Goal: Task Accomplishment & Management: Manage account settings

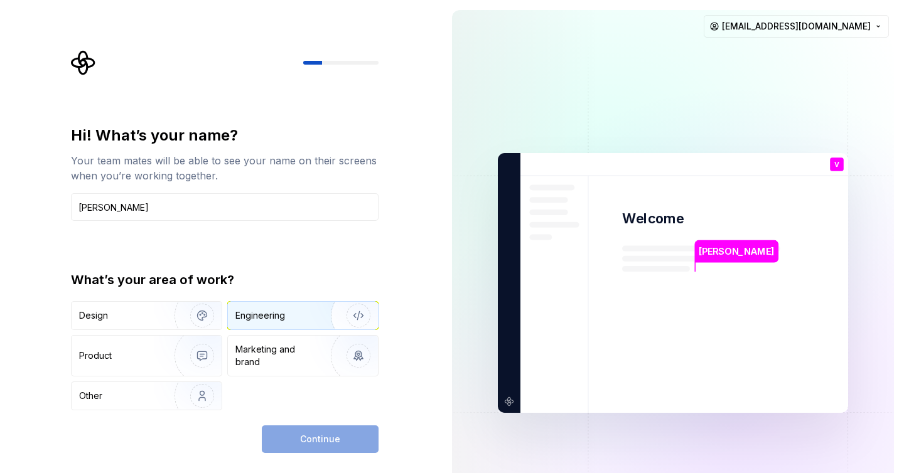
type input "Vishal Bhimani"
click at [299, 314] on div "Engineering" at bounding box center [285, 315] width 100 height 13
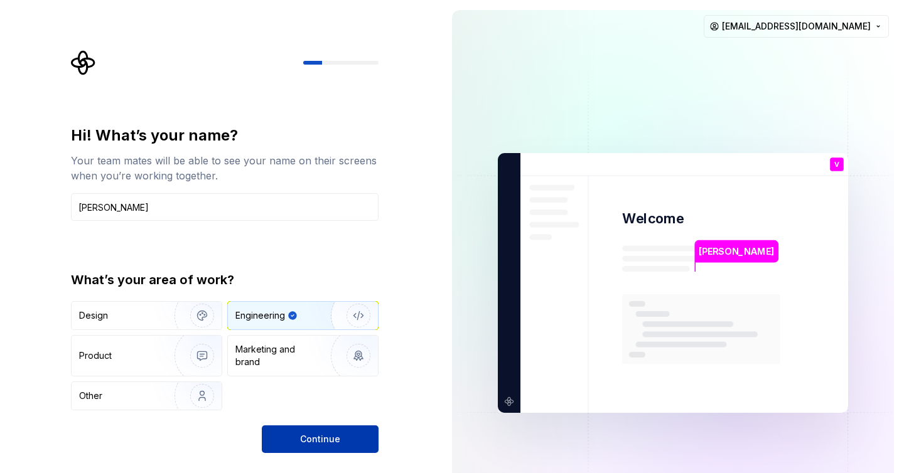
click at [318, 437] on span "Continue" at bounding box center [320, 439] width 40 height 13
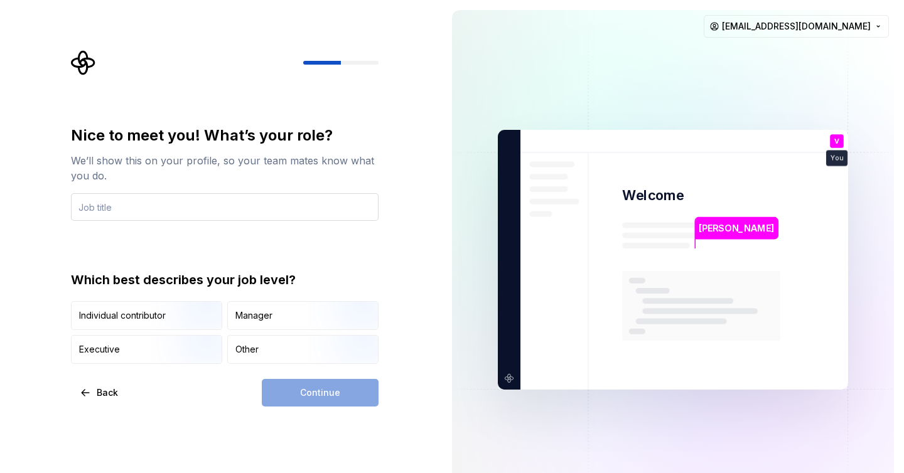
click at [246, 201] on input "text" at bounding box center [224, 207] width 307 height 28
type input "FE"
click at [254, 309] on div "Manager" at bounding box center [253, 315] width 37 height 13
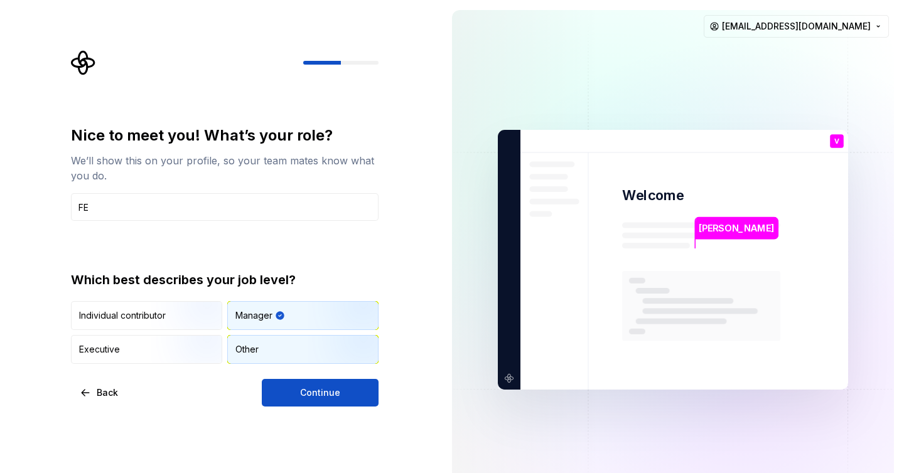
click at [281, 351] on div "Other" at bounding box center [303, 350] width 150 height 28
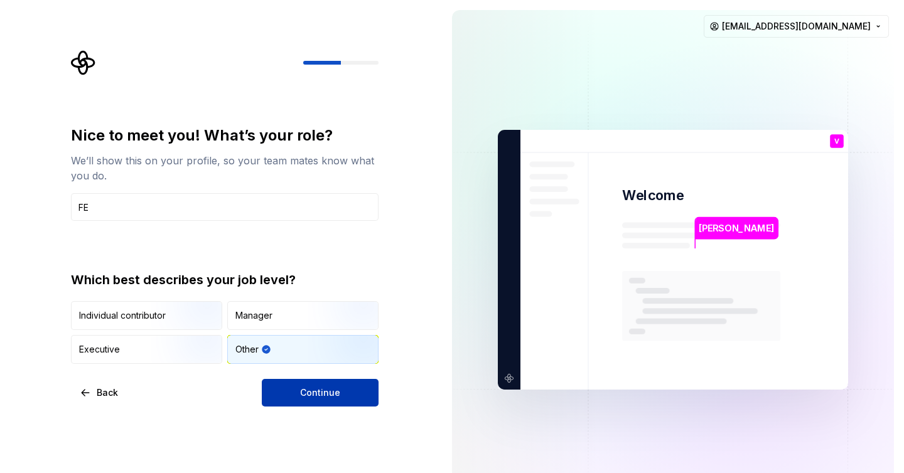
click at [318, 390] on span "Continue" at bounding box center [320, 393] width 40 height 13
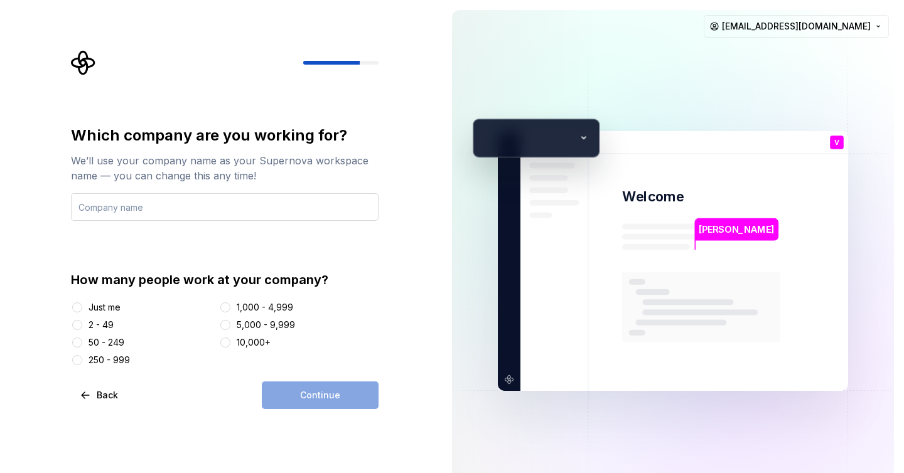
click at [250, 209] on input "text" at bounding box center [224, 207] width 307 height 28
type input "Onarrival Travel"
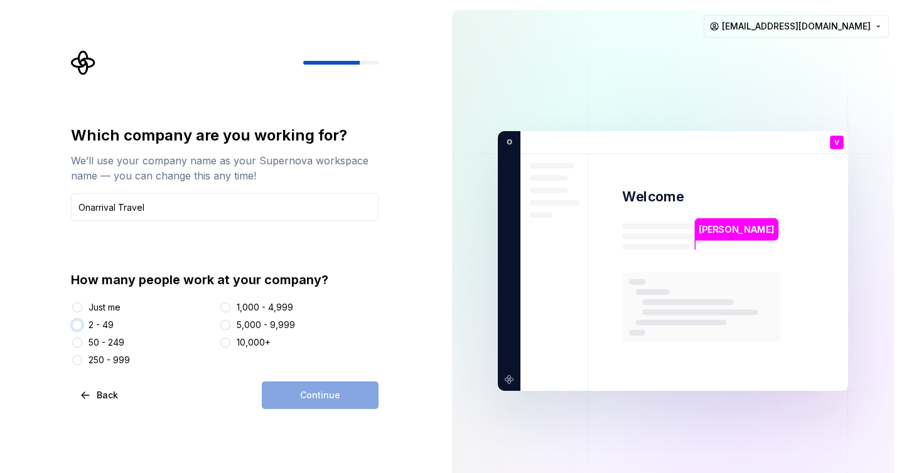
click at [77, 325] on button "2 - 49" at bounding box center [77, 325] width 10 height 10
click at [311, 392] on span "Continue" at bounding box center [320, 395] width 40 height 13
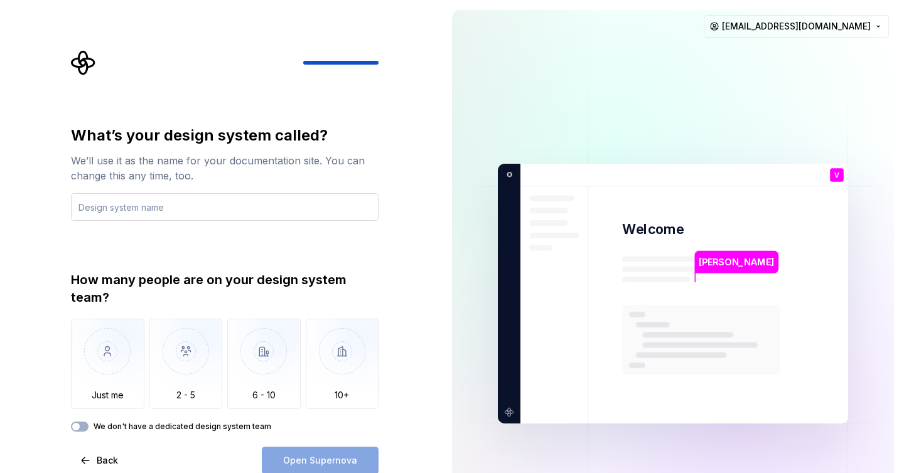
click at [186, 210] on input "text" at bounding box center [224, 207] width 307 height 28
type input "mui"
click at [79, 428] on span "button" at bounding box center [76, 427] width 8 height 8
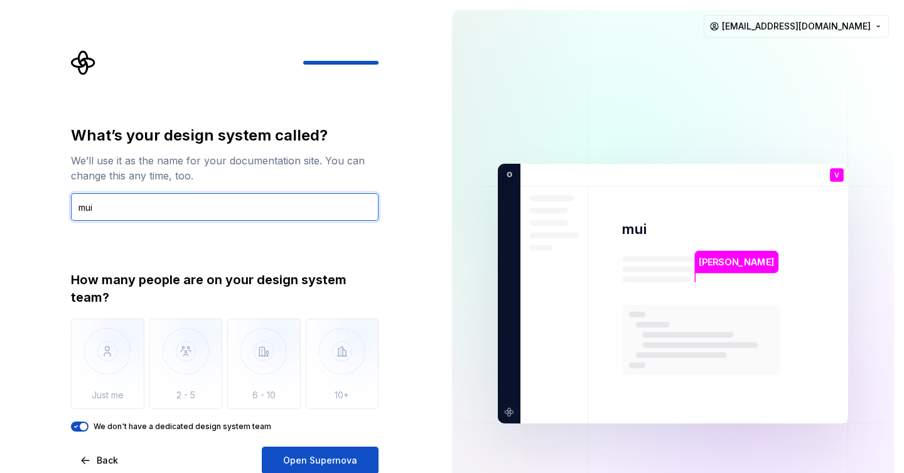
drag, startPoint x: 112, startPoint y: 212, endPoint x: 79, endPoint y: 211, distance: 32.7
click at [79, 211] on input "mui" at bounding box center [224, 207] width 307 height 28
type input "mui"
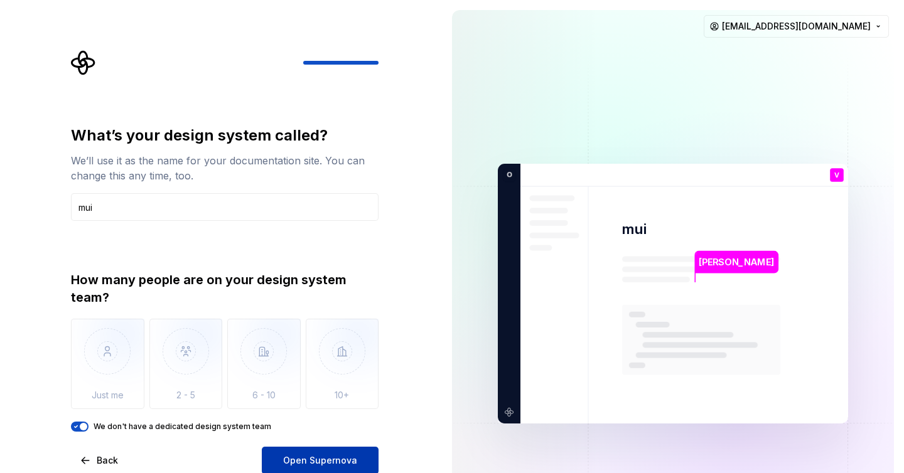
click at [316, 456] on span "Open Supernova" at bounding box center [320, 460] width 74 height 13
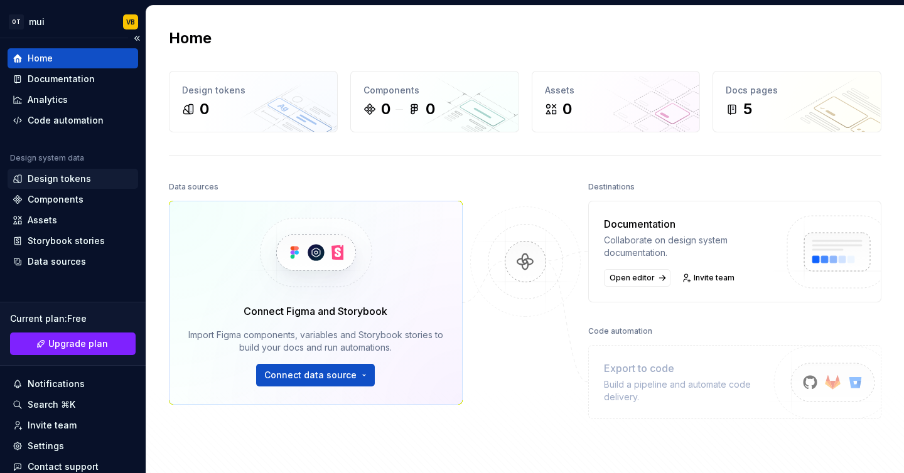
click at [59, 183] on div "Design tokens" at bounding box center [59, 179] width 63 height 13
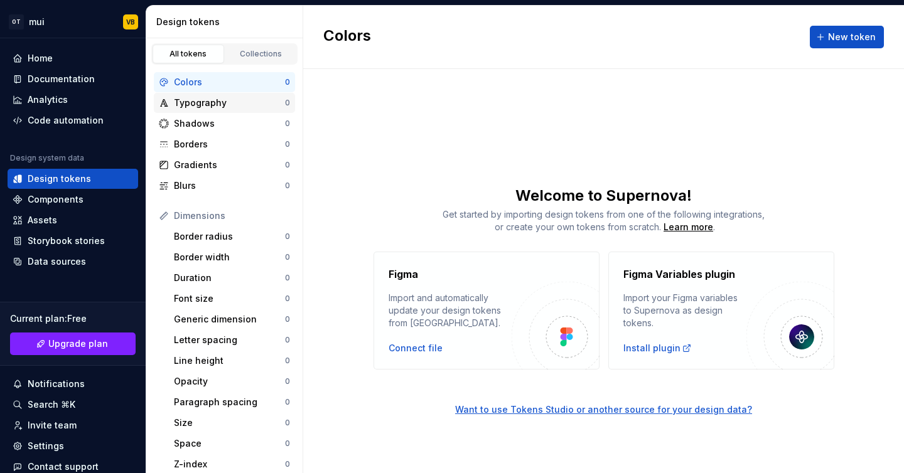
click at [211, 107] on div "Typography" at bounding box center [229, 103] width 111 height 13
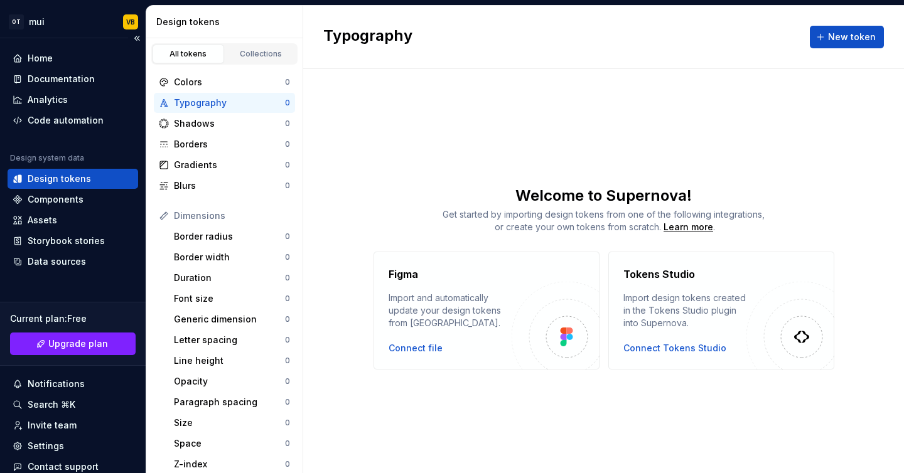
scroll to position [68, 0]
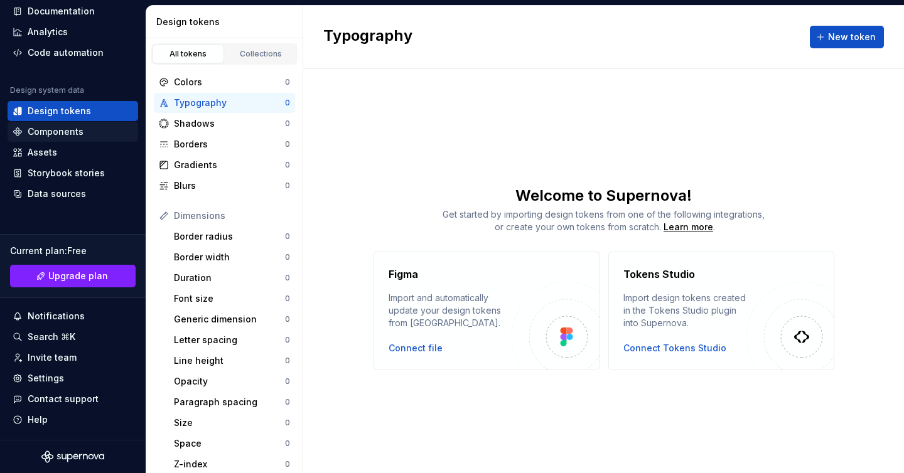
click at [49, 132] on div "Components" at bounding box center [56, 132] width 56 height 13
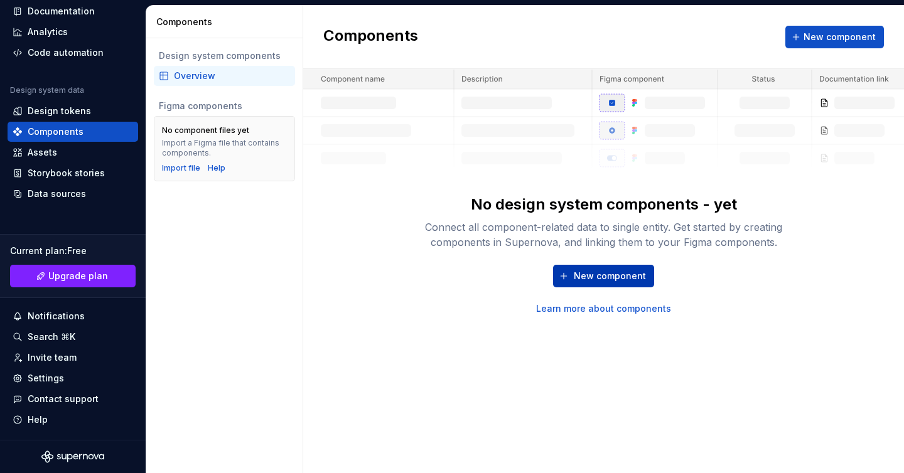
click at [591, 281] on span "New component" at bounding box center [610, 276] width 72 height 13
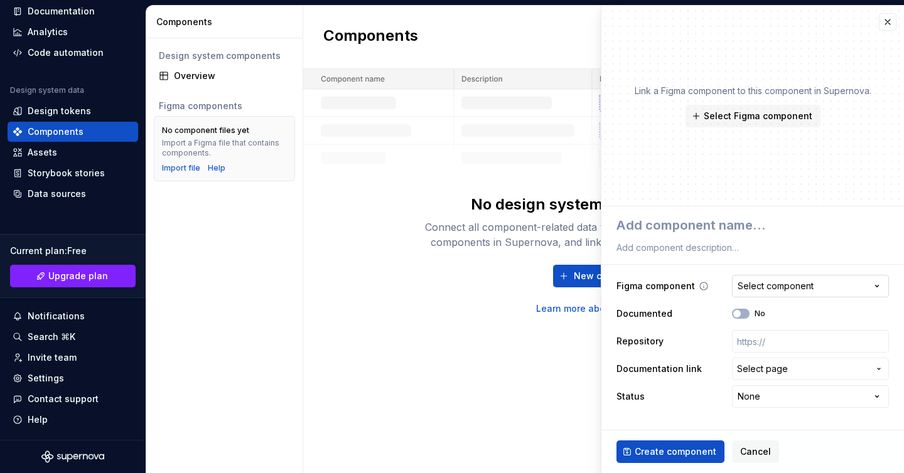
click at [777, 282] on div "Select component" at bounding box center [775, 286] width 76 height 13
click at [777, 282] on html "**********" at bounding box center [452, 236] width 904 height 473
click at [754, 444] on button "Cancel" at bounding box center [755, 452] width 47 height 23
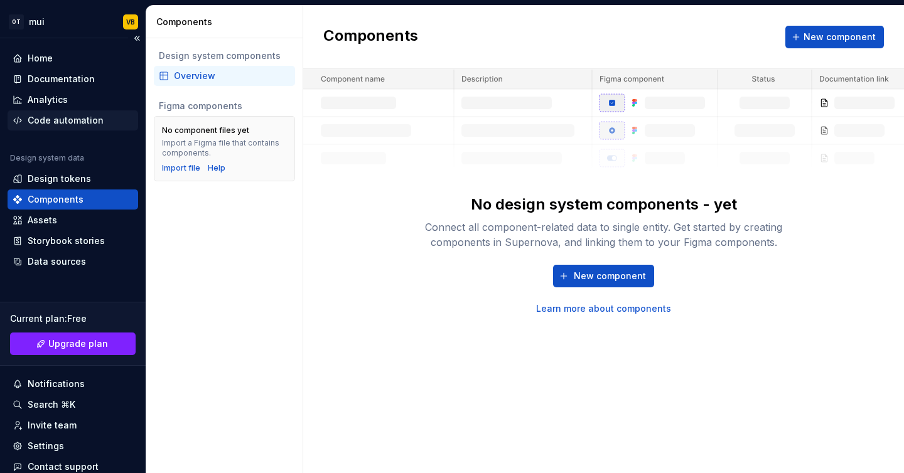
click at [70, 119] on div "Code automation" at bounding box center [66, 120] width 76 height 13
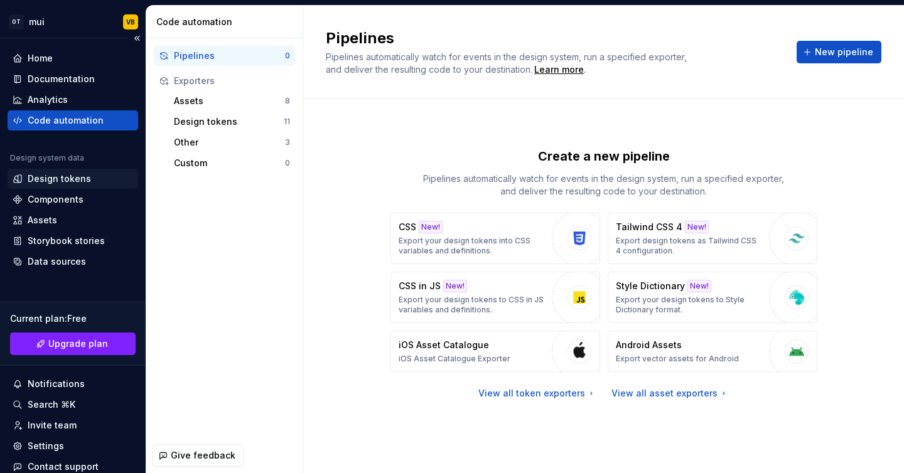
click at [49, 179] on div "Design tokens" at bounding box center [59, 179] width 63 height 13
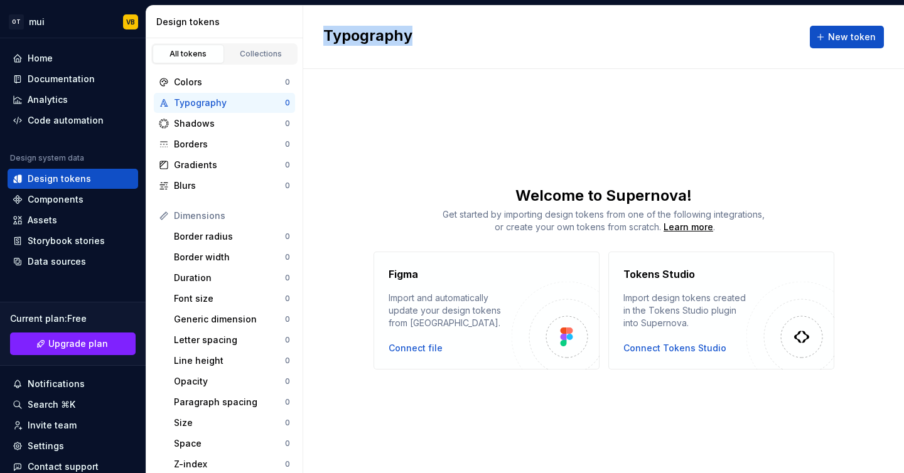
drag, startPoint x: 323, startPoint y: 36, endPoint x: 412, endPoint y: 39, distance: 88.5
click at [412, 39] on div "Typography New token" at bounding box center [603, 37] width 601 height 63
click at [340, 207] on div "Welcome to Supernova! Get started by importing design tokens from one of the fo…" at bounding box center [603, 210] width 601 height 48
click at [73, 199] on div "Components" at bounding box center [56, 199] width 56 height 13
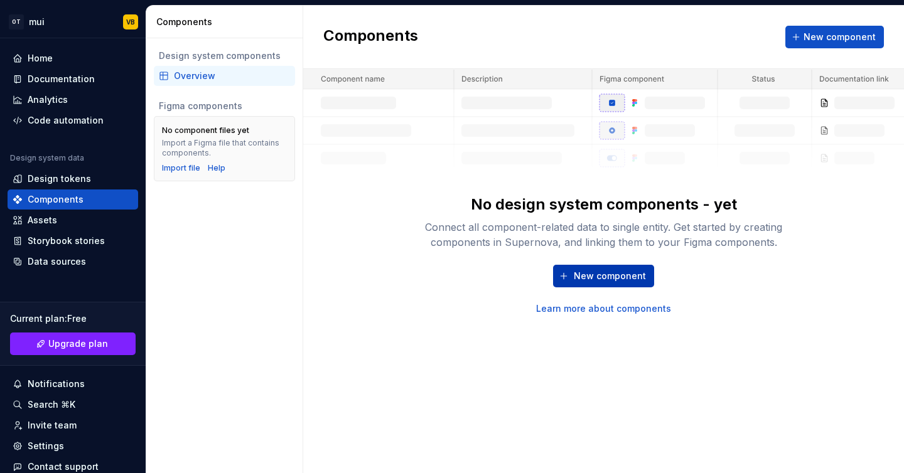
click at [617, 276] on span "New component" at bounding box center [610, 276] width 72 height 13
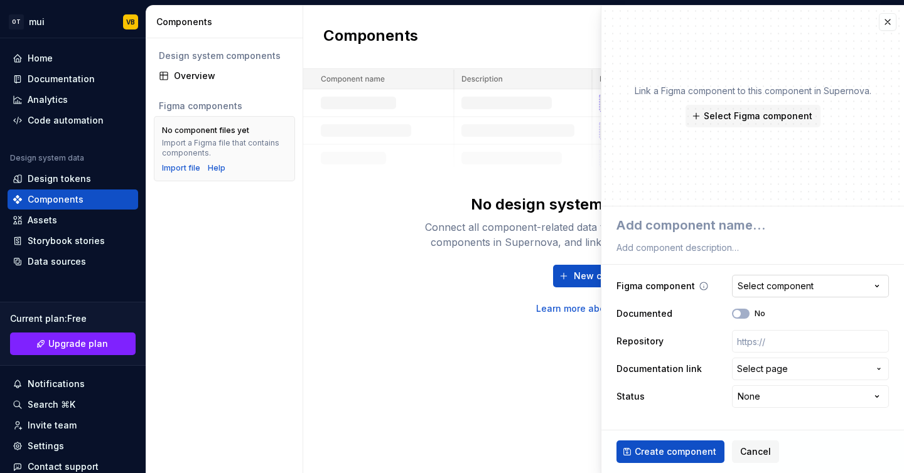
click at [789, 291] on div "Select component" at bounding box center [775, 286] width 76 height 13
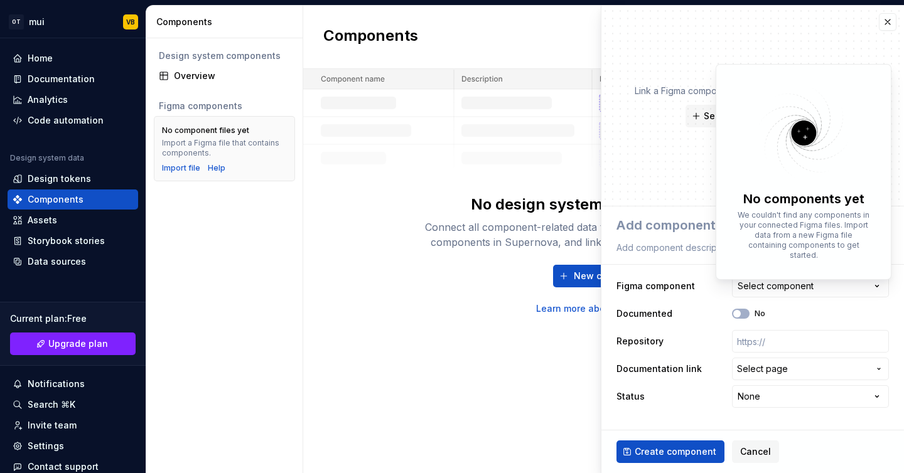
click at [689, 162] on html "**********" at bounding box center [452, 236] width 904 height 473
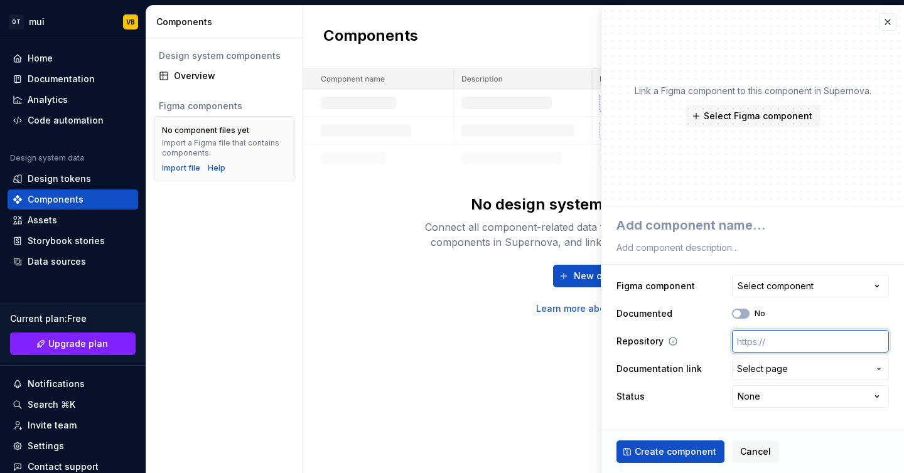
click at [788, 337] on input "text" at bounding box center [810, 341] width 157 height 23
click at [559, 353] on div "Components New component No design system components - yet Connect all componen…" at bounding box center [603, 240] width 601 height 468
click at [810, 288] on div "Select component" at bounding box center [775, 286] width 76 height 13
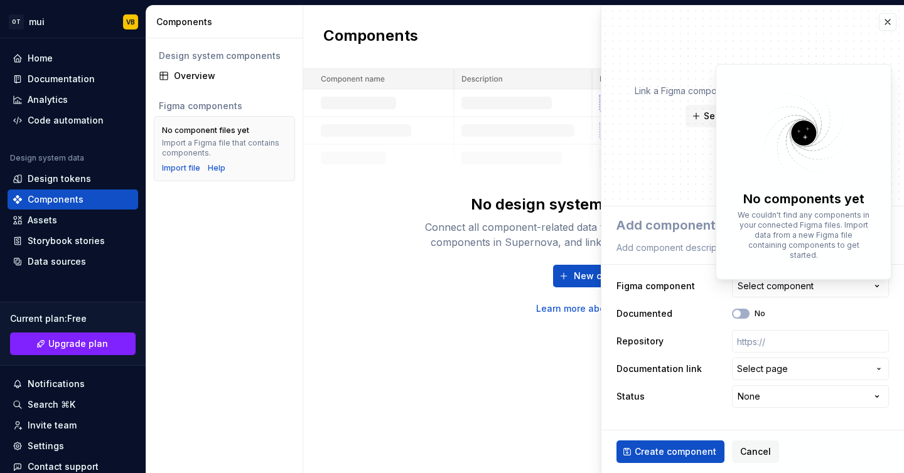
click at [662, 198] on html "**********" at bounding box center [452, 236] width 904 height 473
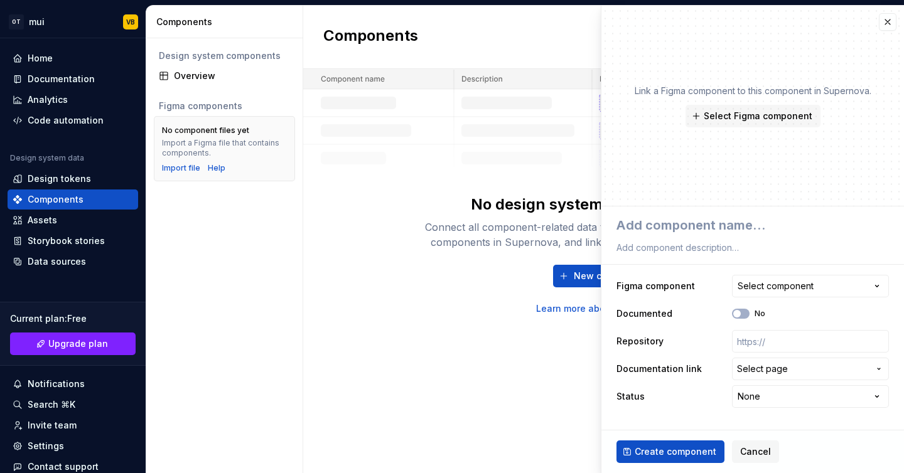
type textarea "*"
click at [890, 24] on button "button" at bounding box center [888, 22] width 18 height 18
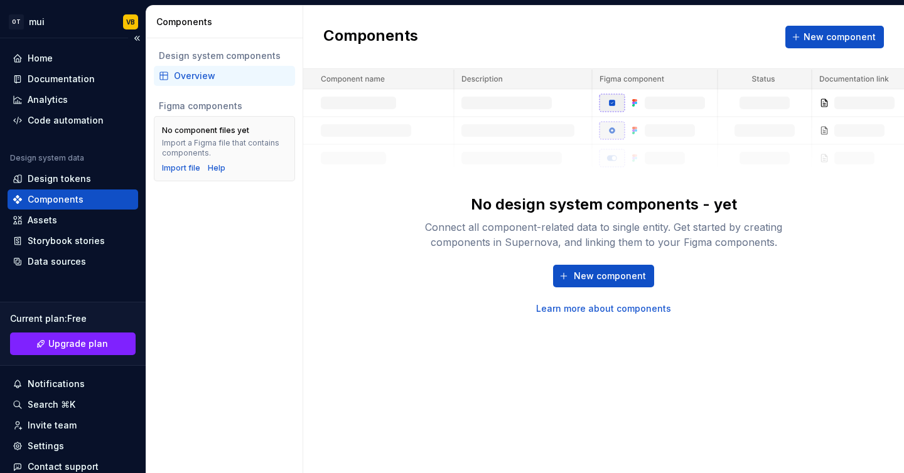
scroll to position [68, 0]
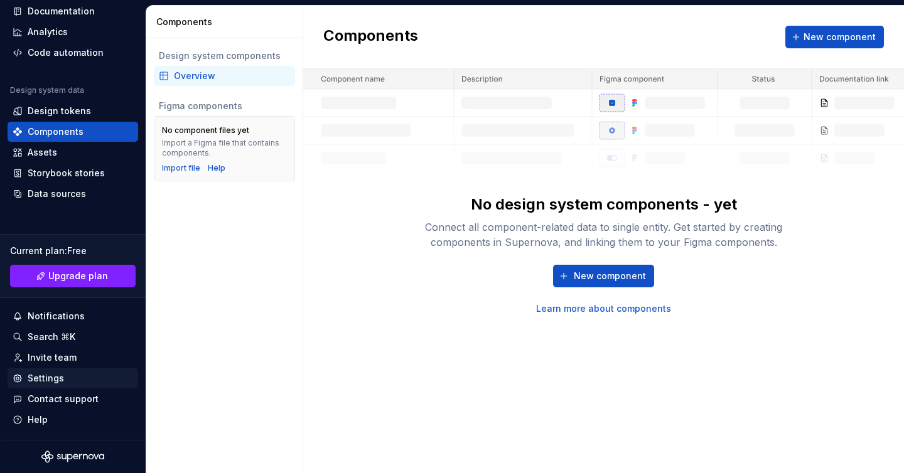
click at [54, 375] on div "Settings" at bounding box center [46, 378] width 36 height 13
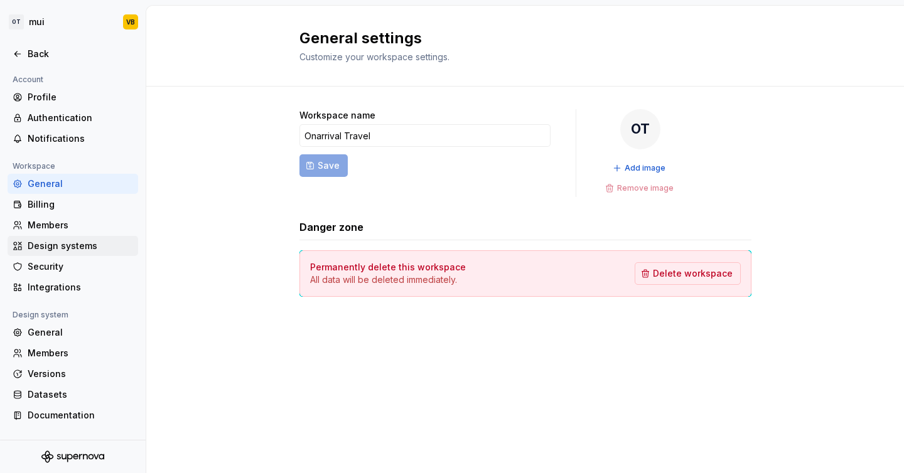
click at [61, 243] on div "Design systems" at bounding box center [80, 246] width 105 height 13
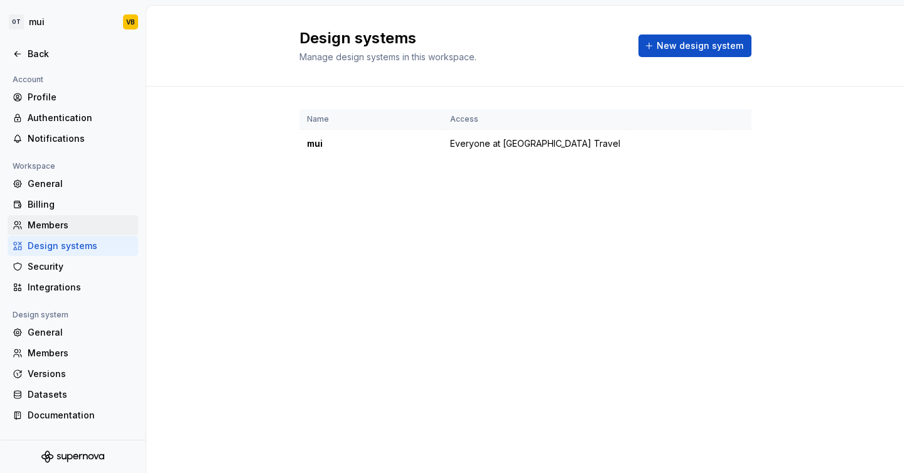
click at [61, 227] on div "Members" at bounding box center [80, 225] width 105 height 13
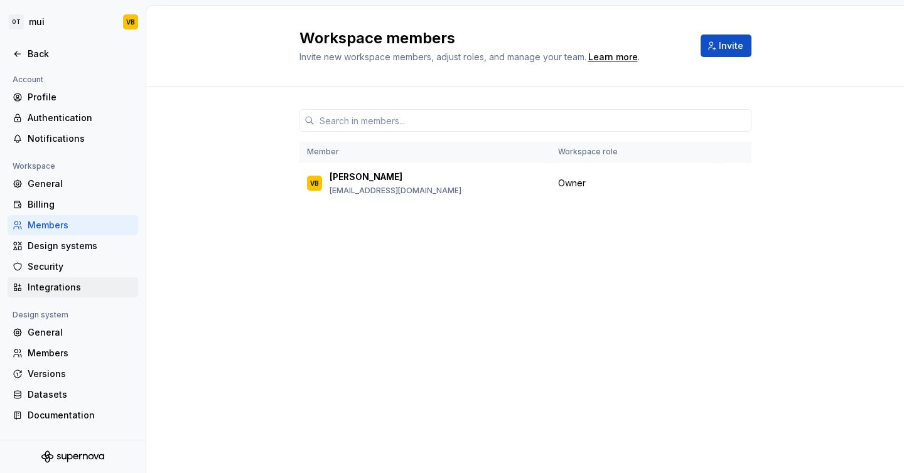
click at [55, 284] on div "Integrations" at bounding box center [80, 287] width 105 height 13
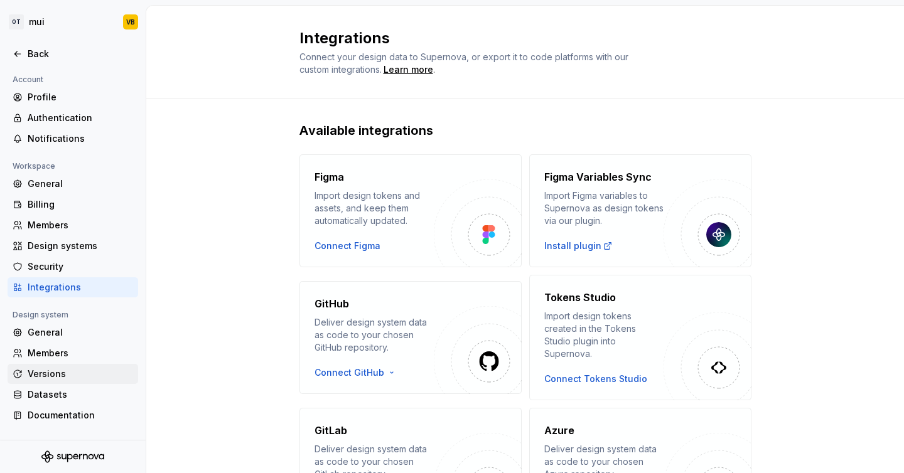
click at [50, 380] on div "Versions" at bounding box center [80, 374] width 105 height 13
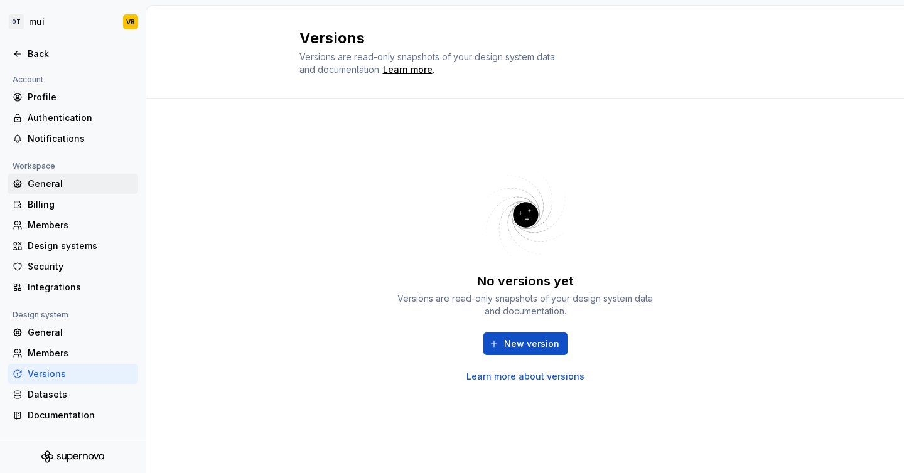
click at [59, 188] on div "General" at bounding box center [80, 184] width 105 height 13
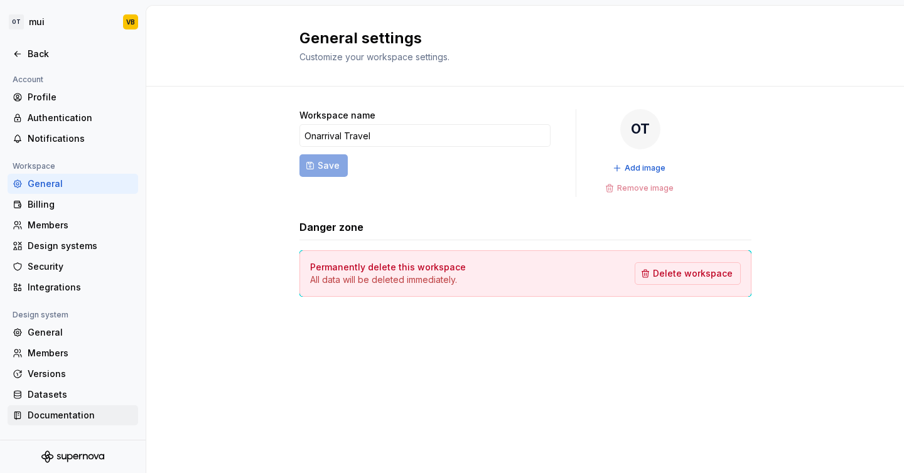
click at [71, 413] on div "Documentation" at bounding box center [80, 415] width 105 height 13
click at [19, 51] on icon at bounding box center [18, 54] width 10 height 10
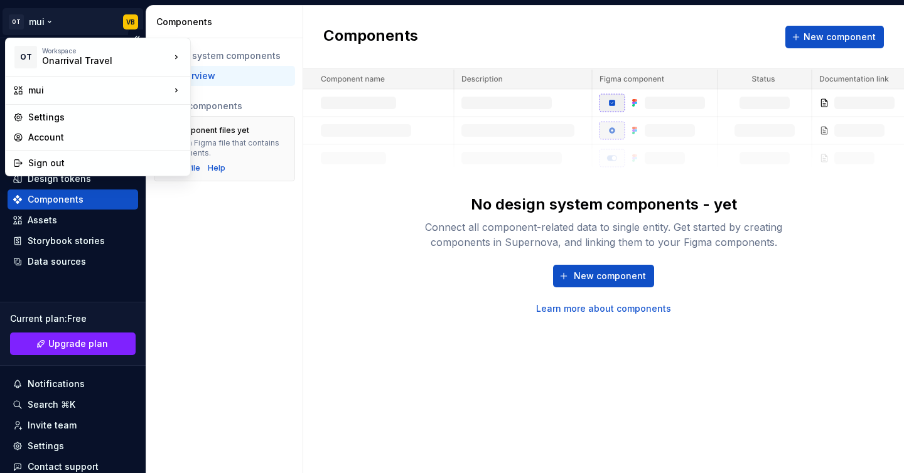
click at [46, 18] on html "OT mui VB Home Documentation Analytics Code automation Design system data Desig…" at bounding box center [452, 236] width 904 height 473
click at [65, 119] on div "Settings" at bounding box center [105, 117] width 154 height 13
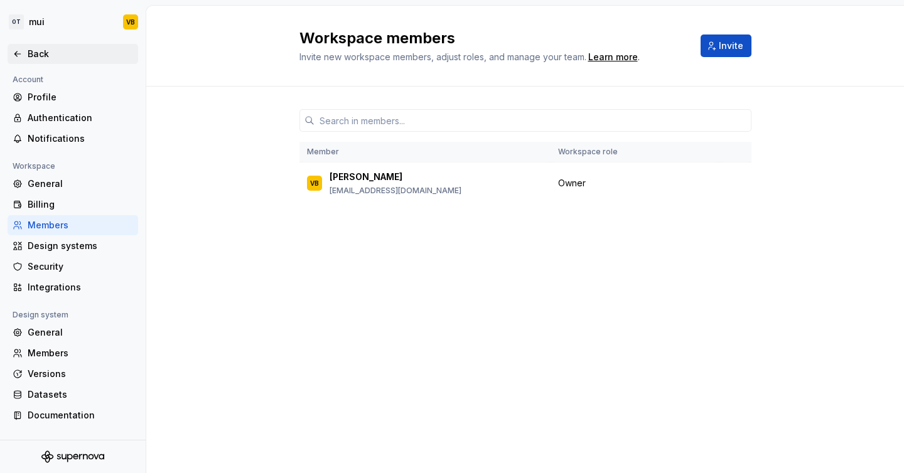
click at [21, 56] on icon at bounding box center [18, 54] width 10 height 10
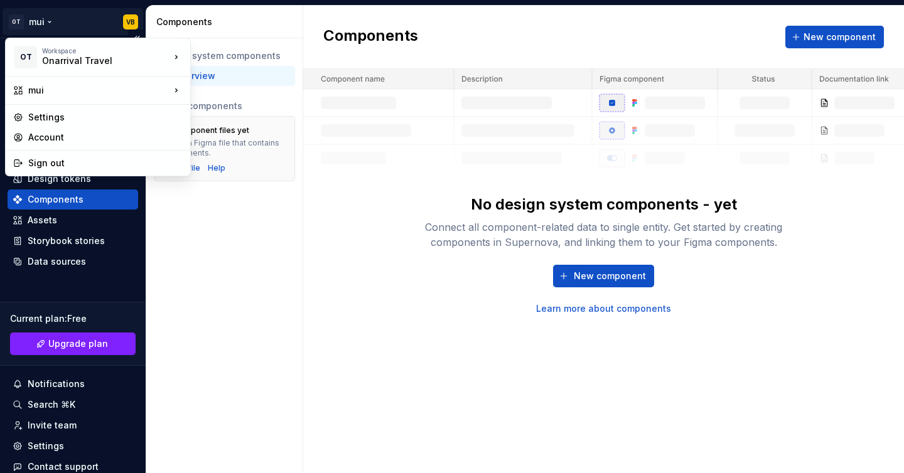
click at [132, 21] on html "OT mui VB Home Documentation Analytics Code automation Design system data Desig…" at bounding box center [452, 236] width 904 height 473
click at [328, 281] on html "OT mui VB Home Documentation Analytics Code automation Design system data Desig…" at bounding box center [452, 236] width 904 height 473
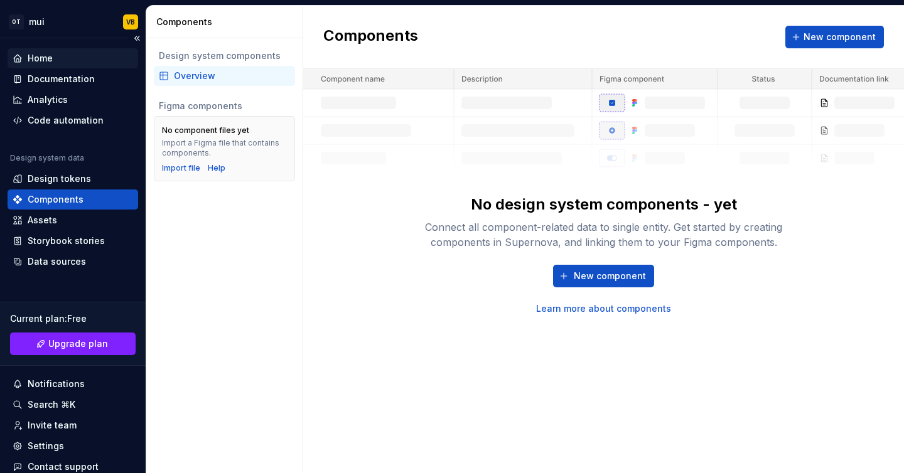
click at [35, 56] on div "Home" at bounding box center [40, 58] width 25 height 13
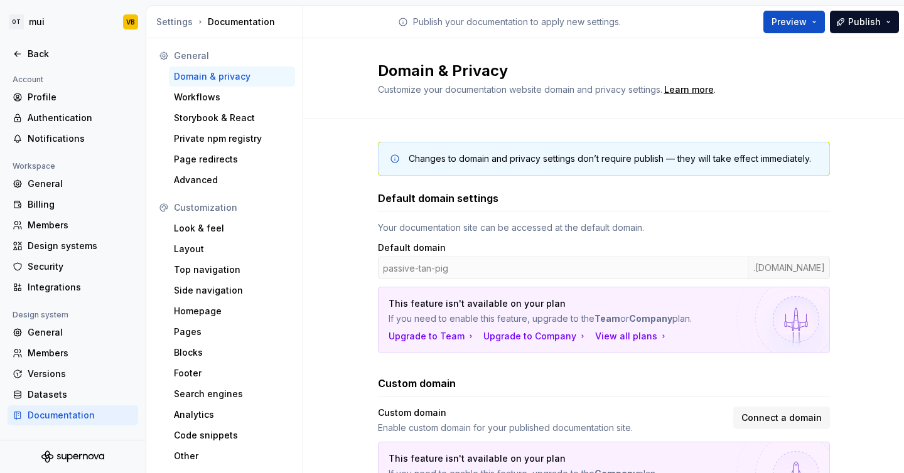
click at [531, 19] on p "Publish your documentation to apply new settings." at bounding box center [517, 22] width 208 height 13
click at [514, 28] on div "Publish your documentation to apply new settings." at bounding box center [509, 22] width 412 height 32
click at [466, 19] on p "Publish your documentation to apply new settings." at bounding box center [517, 22] width 208 height 13
click at [51, 187] on div "General" at bounding box center [80, 184] width 105 height 13
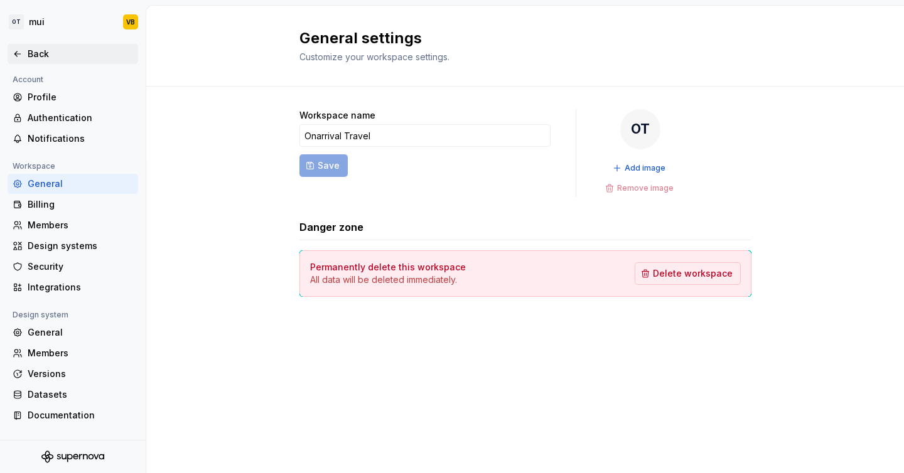
click at [21, 55] on icon at bounding box center [18, 54] width 10 height 10
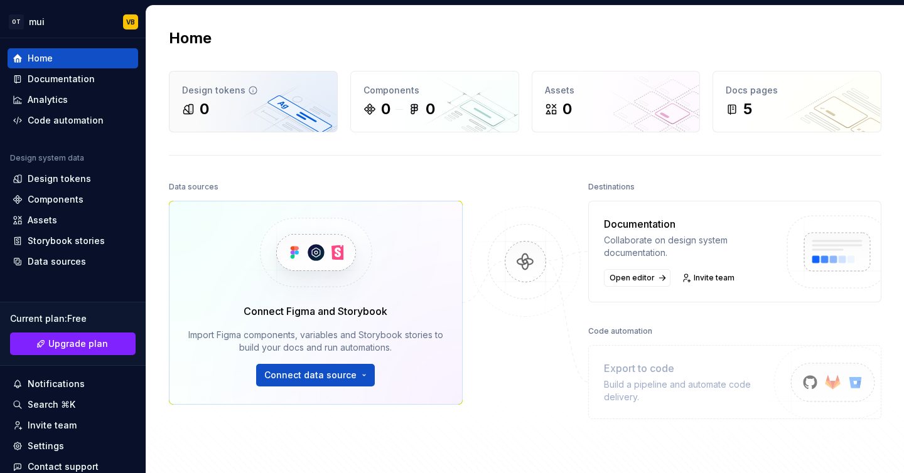
click at [272, 117] on div "0" at bounding box center [253, 109] width 142 height 20
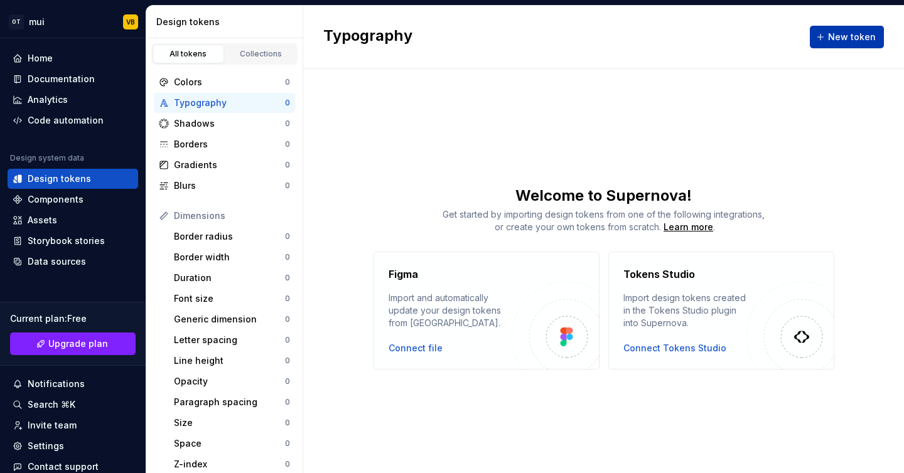
click at [869, 38] on span "New token" at bounding box center [852, 37] width 48 height 13
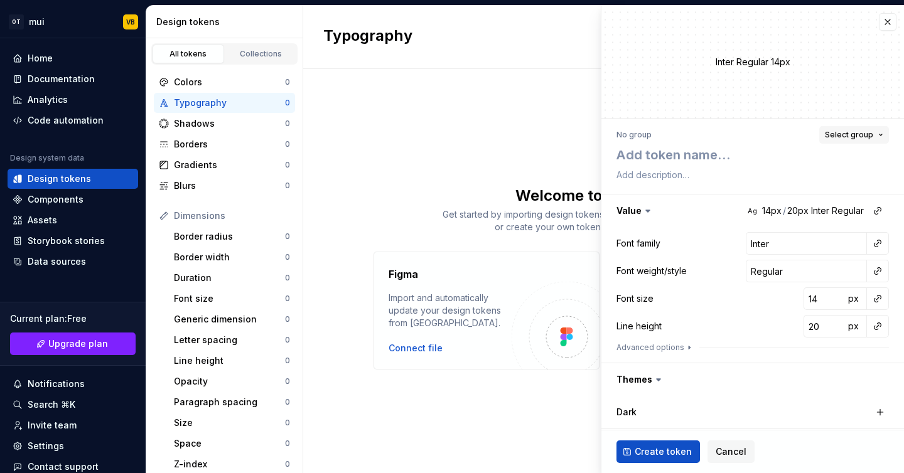
click at [850, 135] on span "Select group" at bounding box center [849, 135] width 48 height 10
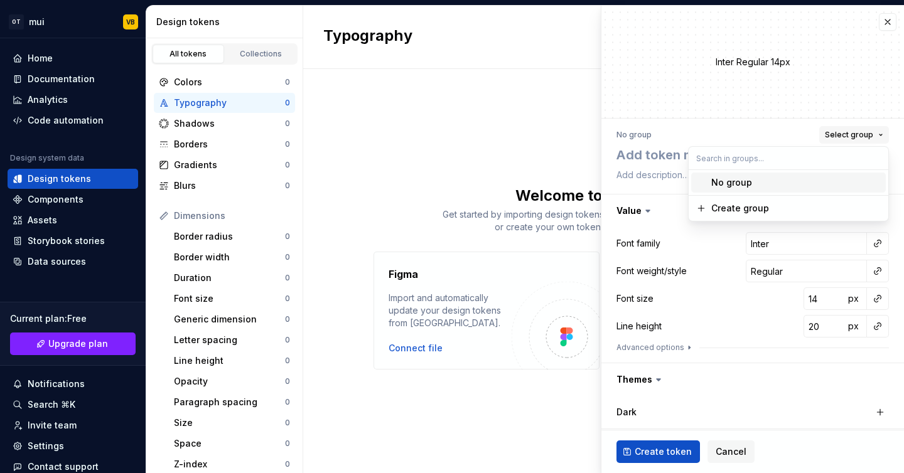
click at [850, 135] on span "Select group" at bounding box center [849, 135] width 48 height 10
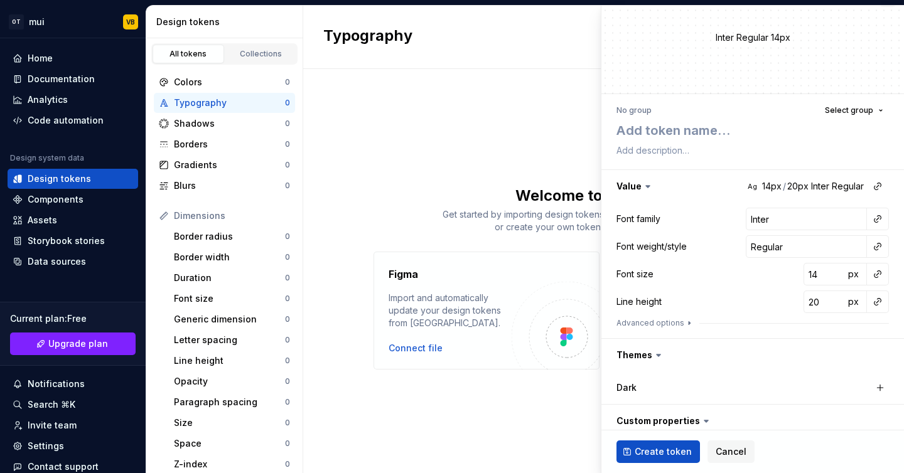
scroll to position [78, 0]
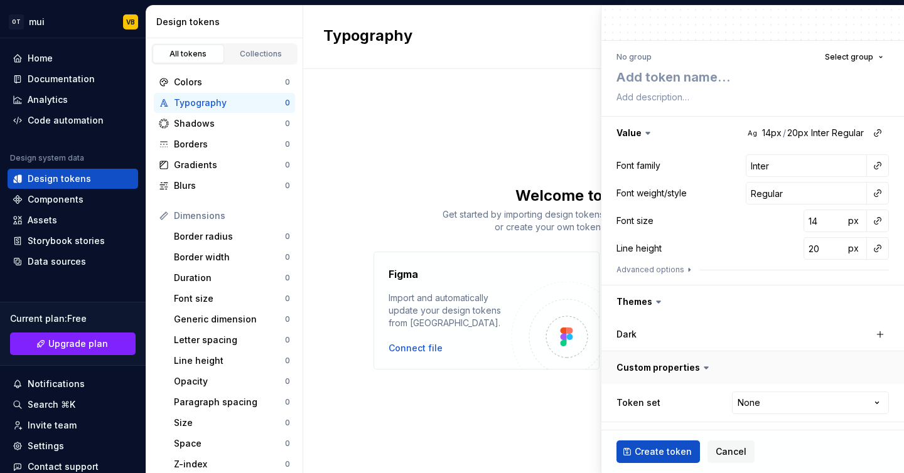
click at [688, 365] on button "button" at bounding box center [752, 367] width 302 height 33
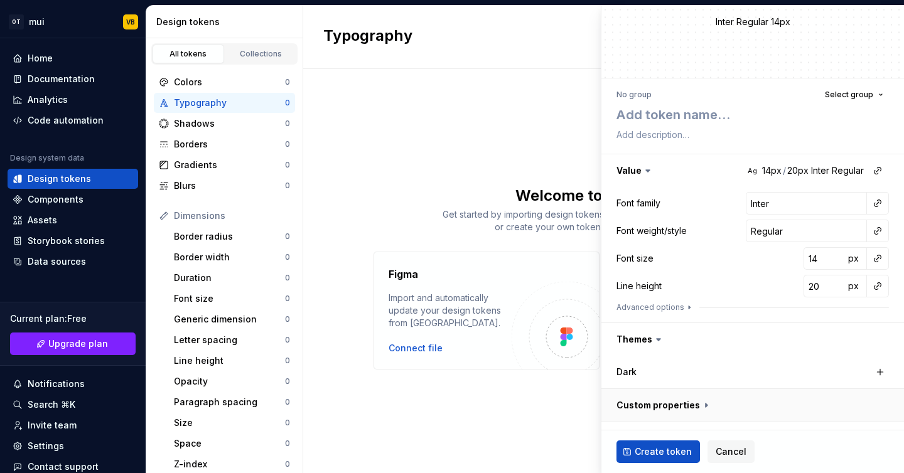
click at [688, 365] on div "Dark" at bounding box center [752, 372] width 272 height 18
click at [692, 404] on button "button" at bounding box center [752, 405] width 302 height 33
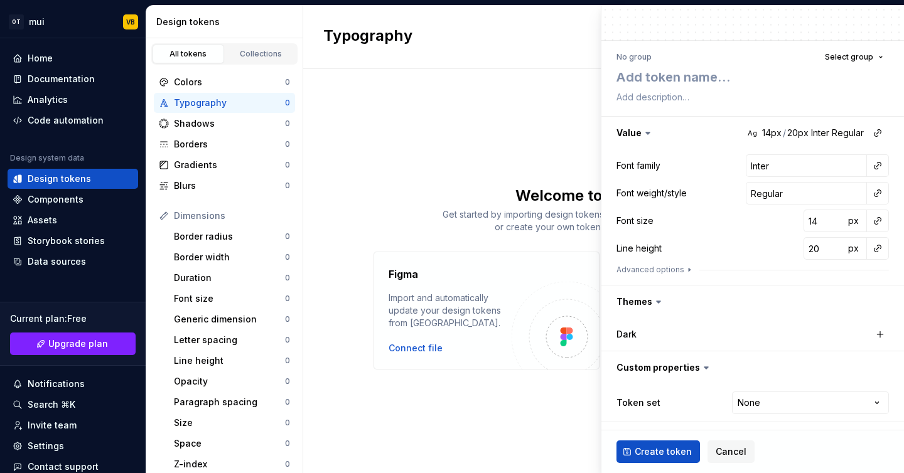
click at [526, 154] on div "Typography New token Welcome to Supernova! Get started by importing design toke…" at bounding box center [603, 240] width 601 height 468
click at [474, 178] on div "Typography New token Welcome to Supernova! Get started by importing design toke…" at bounding box center [603, 240] width 601 height 468
click at [737, 451] on span "Cancel" at bounding box center [730, 452] width 31 height 13
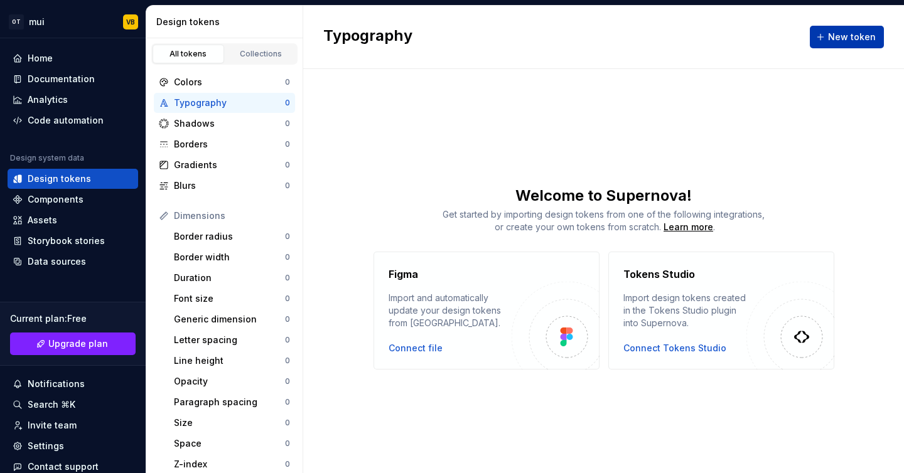
click at [862, 35] on span "New token" at bounding box center [852, 37] width 48 height 13
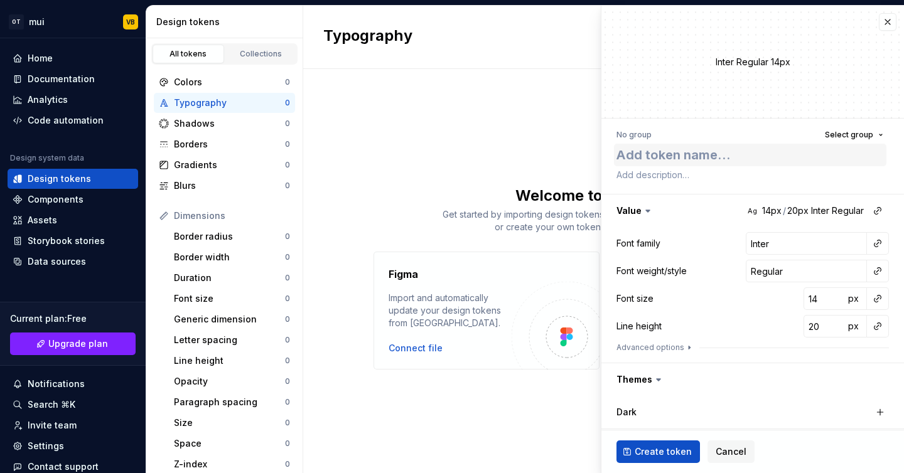
type textarea "*"
type textarea "2"
type textarea "*"
type textarea "20"
type textarea "*"
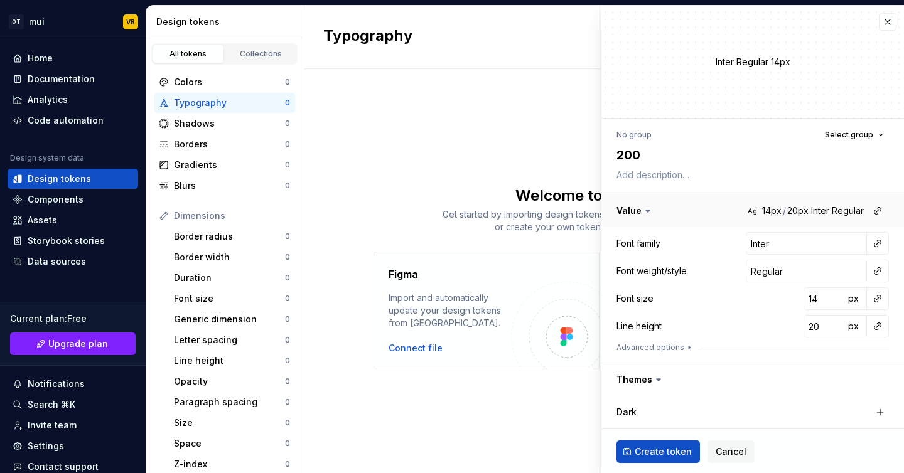
type textarea "200"
click at [830, 208] on button "button" at bounding box center [752, 211] width 302 height 33
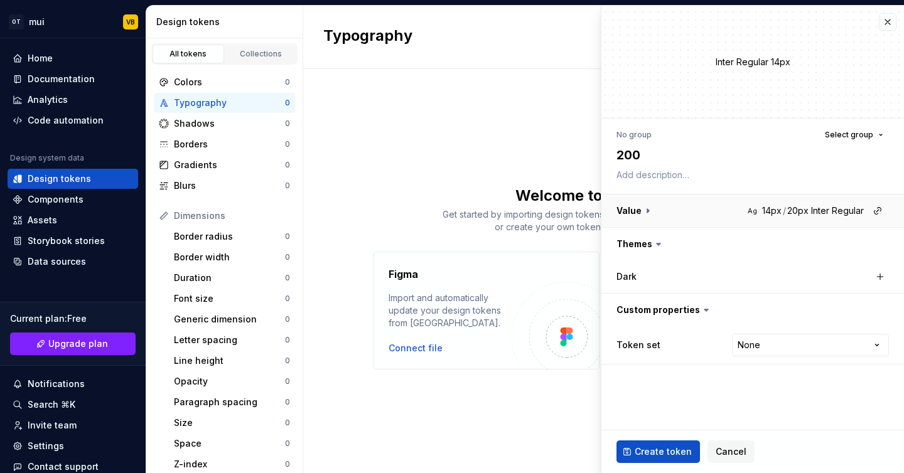
click at [830, 208] on button "button" at bounding box center [752, 211] width 302 height 33
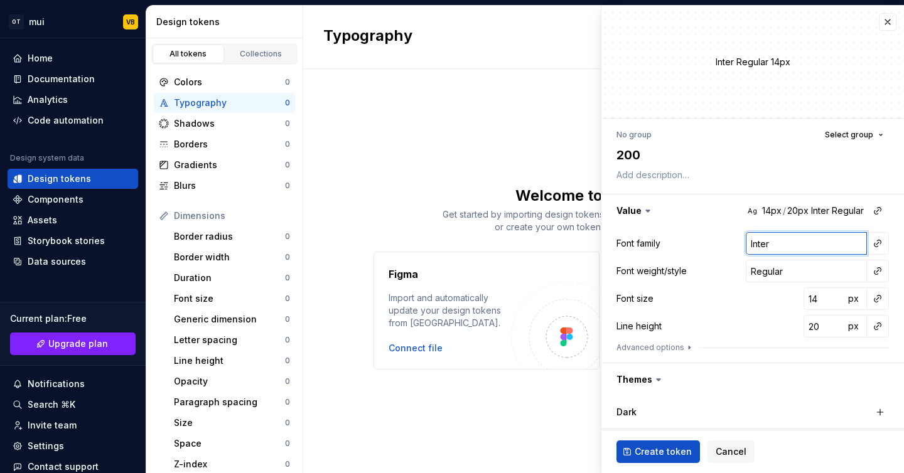
click at [823, 243] on input "Inter" at bounding box center [806, 243] width 121 height 23
click at [875, 247] on button "button" at bounding box center [878, 244] width 18 height 18
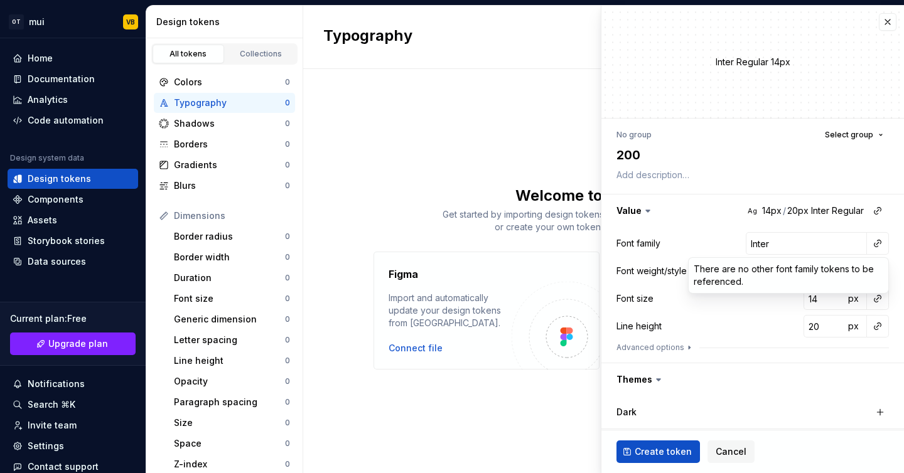
click at [736, 312] on html "OT mui VB Home Documentation Analytics Code automation Design system data Desig…" at bounding box center [452, 236] width 904 height 473
click at [819, 301] on input "14" at bounding box center [823, 298] width 41 height 23
click at [656, 161] on textarea "200" at bounding box center [750, 155] width 272 height 23
type textarea "*"
type textarea "2"
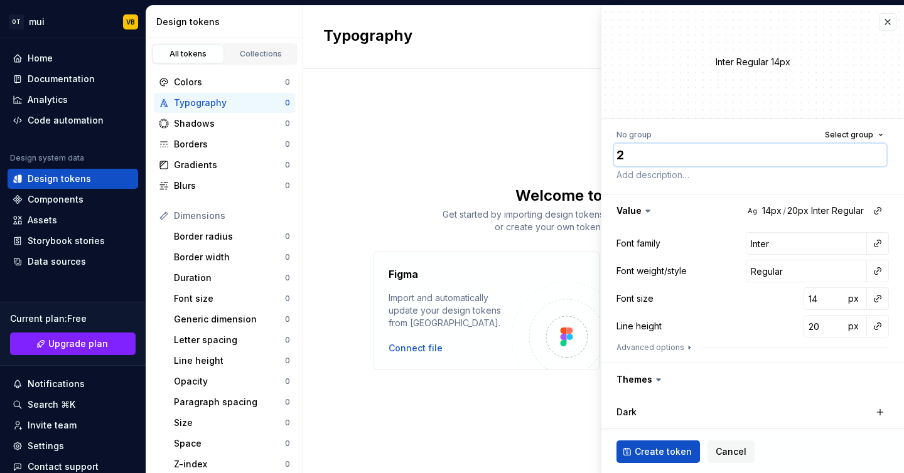
type textarea "*"
type textarea "27"
type textarea "*"
type textarea "275"
click at [816, 302] on input "14" at bounding box center [823, 298] width 41 height 23
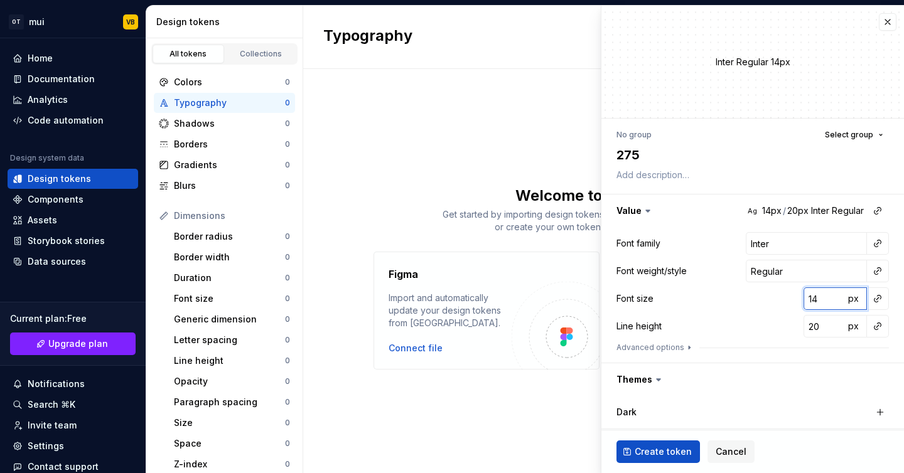
type textarea "*"
type input "1"
type textarea "*"
type input "11"
click at [668, 454] on span "Create token" at bounding box center [662, 452] width 57 height 13
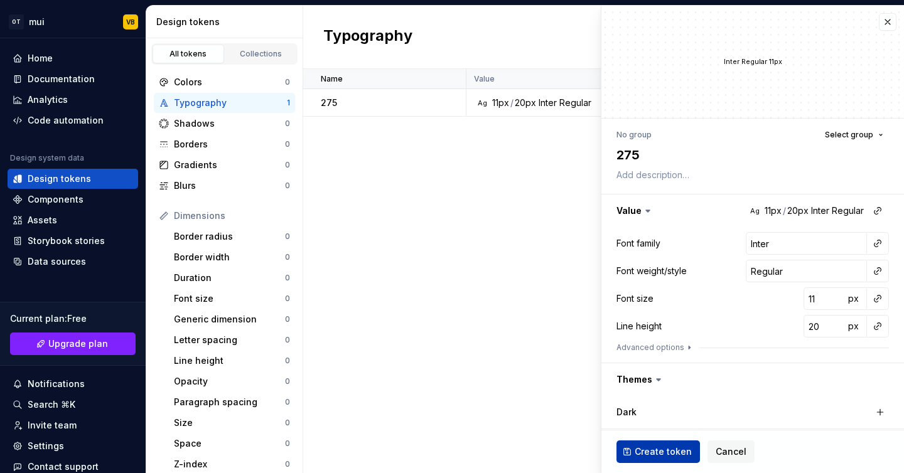
type textarea "*"
type input "14"
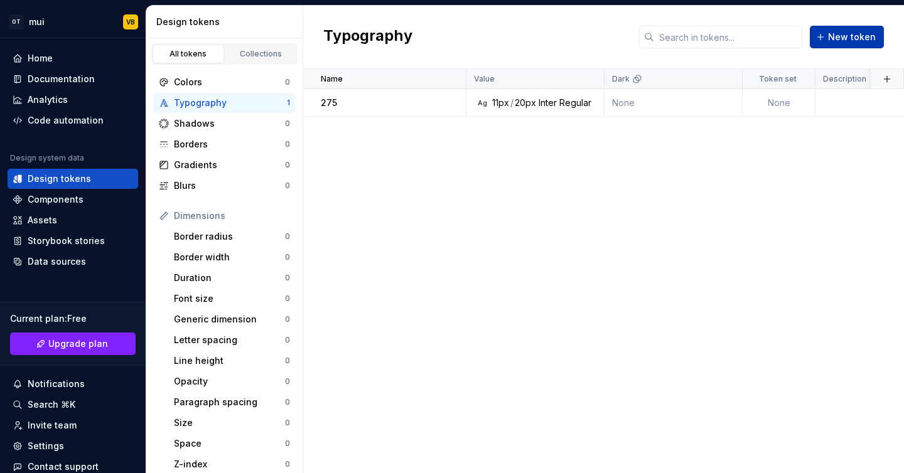
click at [851, 34] on span "New token" at bounding box center [852, 37] width 48 height 13
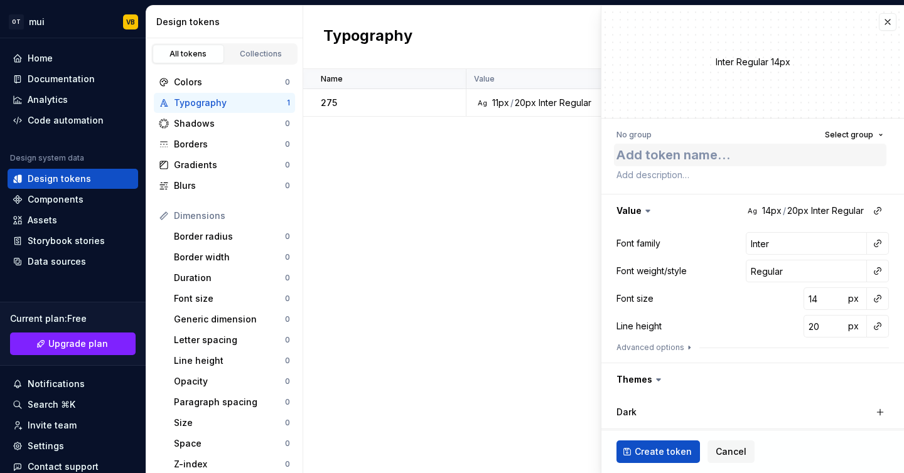
type textarea "*"
type textarea "3"
type textarea "*"
type textarea "30"
type textarea "*"
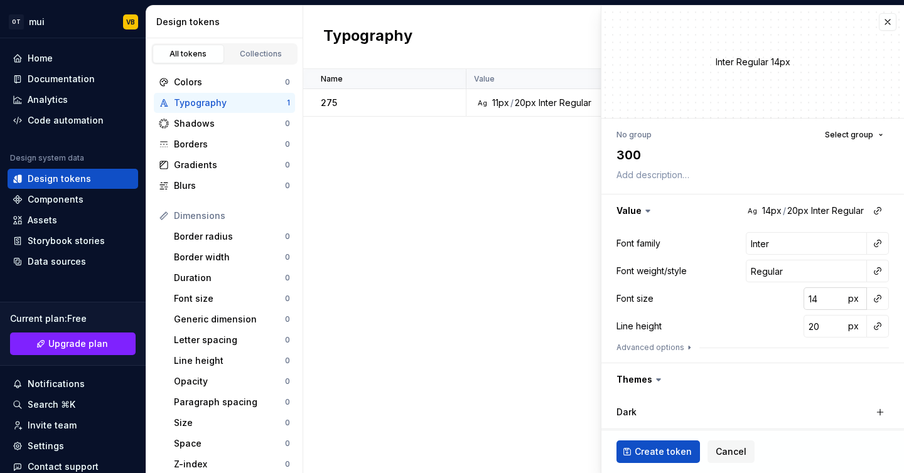
type textarea "300"
click at [819, 301] on input "14" at bounding box center [823, 298] width 41 height 23
type textarea "*"
type input "1"
type textarea "*"
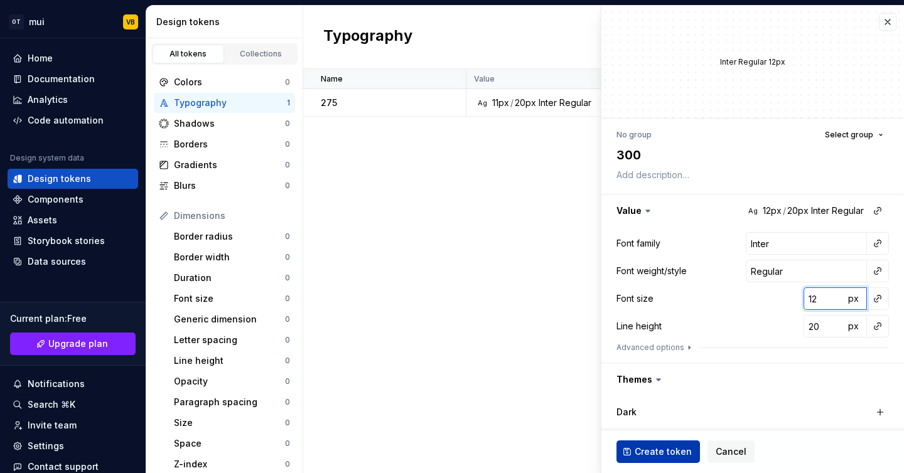
type input "12"
click at [666, 446] on span "Create token" at bounding box center [662, 452] width 57 height 13
type textarea "*"
type input "14"
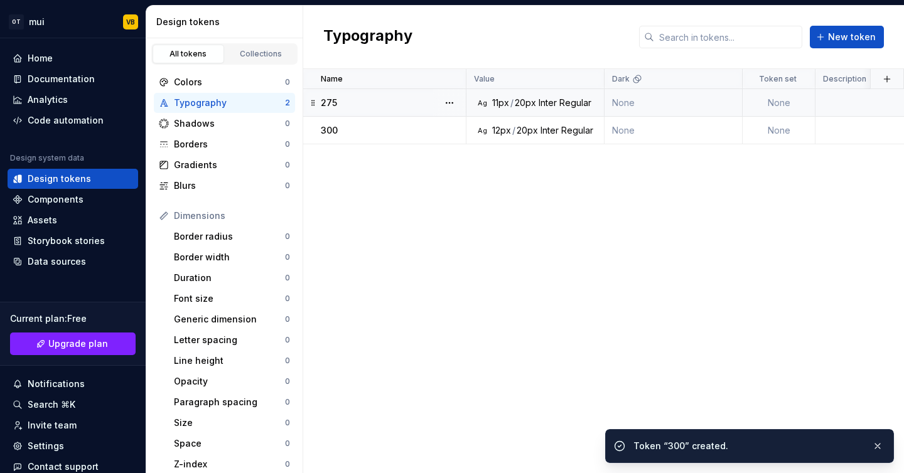
click at [688, 97] on td "None" at bounding box center [673, 103] width 138 height 28
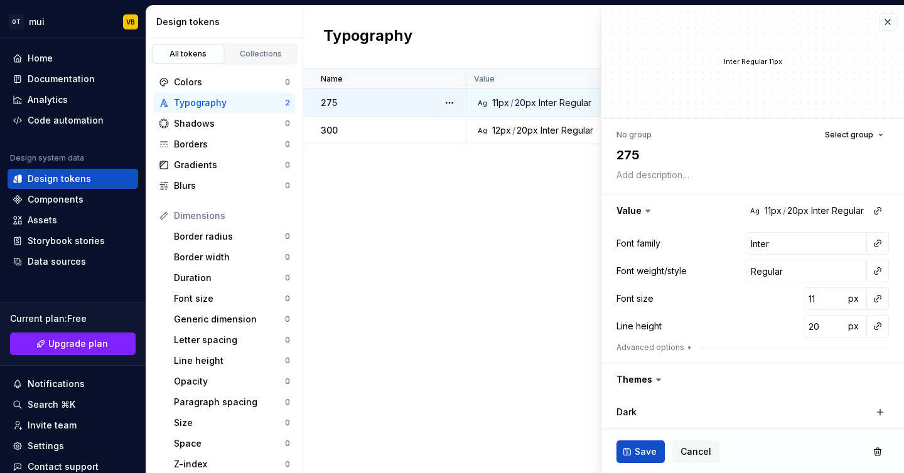
click at [560, 218] on div "Name Value Dark Token set Description Last updated 275 Ag 11px / 20px Inter Reg…" at bounding box center [603, 271] width 601 height 404
click at [690, 447] on span "Cancel" at bounding box center [695, 452] width 31 height 13
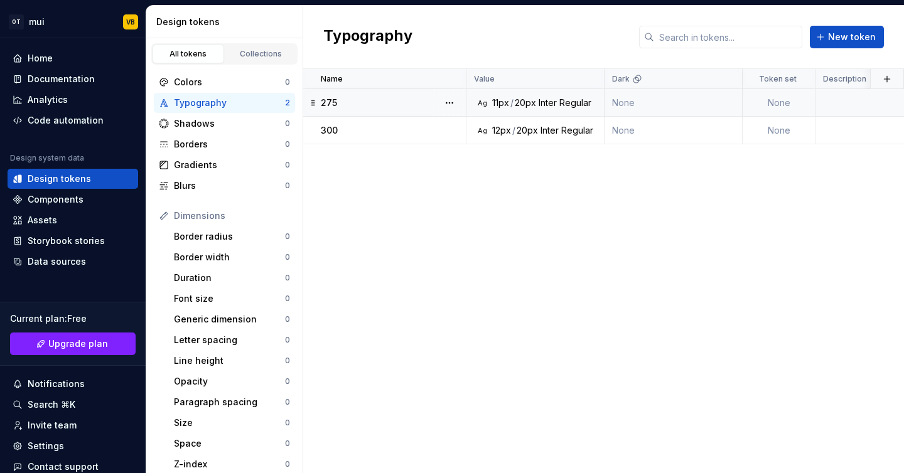
click at [784, 105] on td "None" at bounding box center [778, 103] width 73 height 28
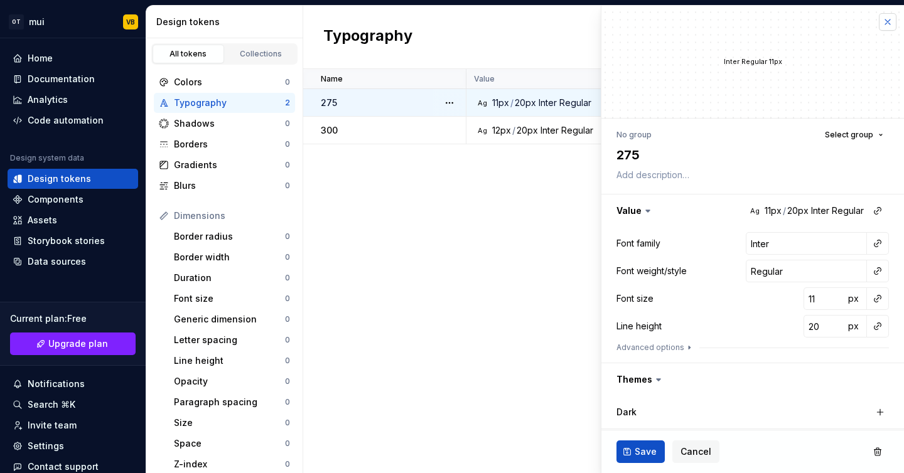
click at [892, 20] on button "button" at bounding box center [888, 22] width 18 height 18
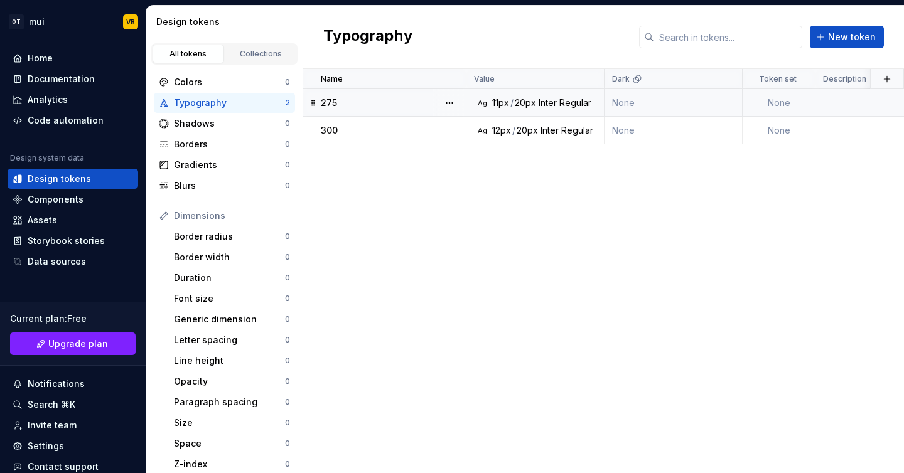
click at [772, 104] on td "None" at bounding box center [778, 103] width 73 height 28
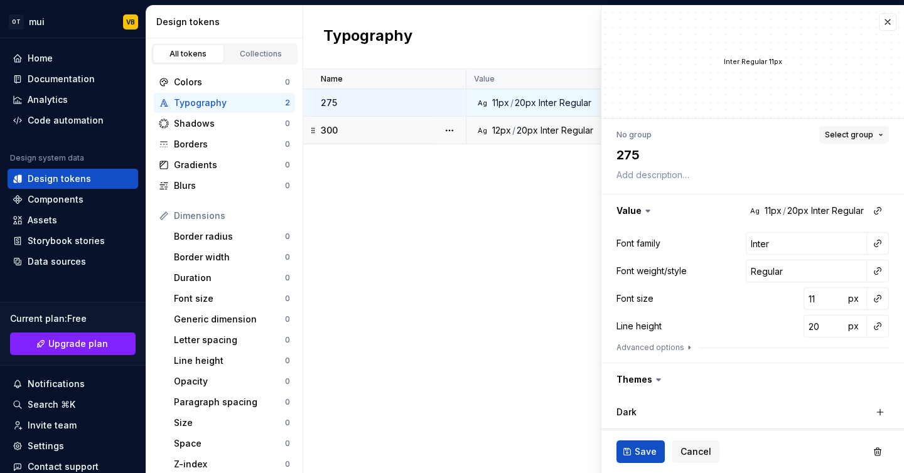
click at [858, 142] on button "Select group" at bounding box center [854, 135] width 70 height 18
click at [794, 205] on div "Create group" at bounding box center [795, 208] width 169 height 13
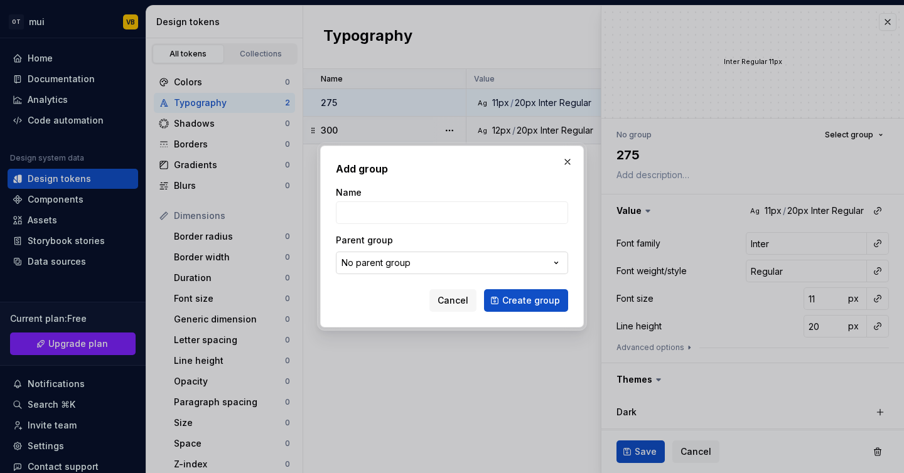
click at [513, 255] on button "No parent group" at bounding box center [452, 263] width 232 height 23
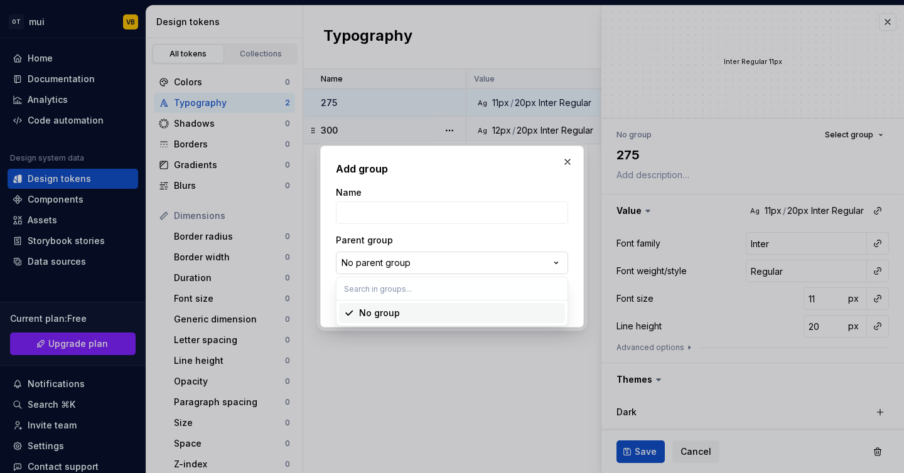
click at [513, 255] on div "Add group Name Parent group No parent group Cancel Create group" at bounding box center [452, 236] width 904 height 473
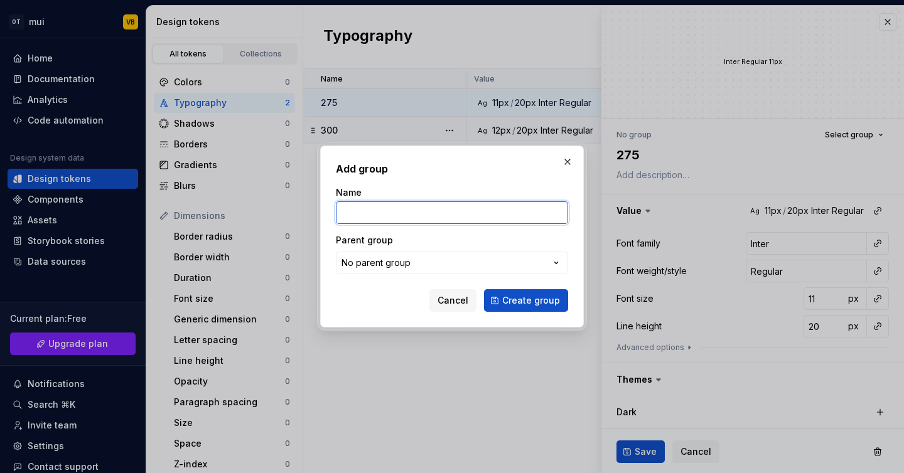
click at [414, 215] on input "Name" at bounding box center [452, 212] width 232 height 23
click at [565, 160] on button "button" at bounding box center [568, 162] width 18 height 18
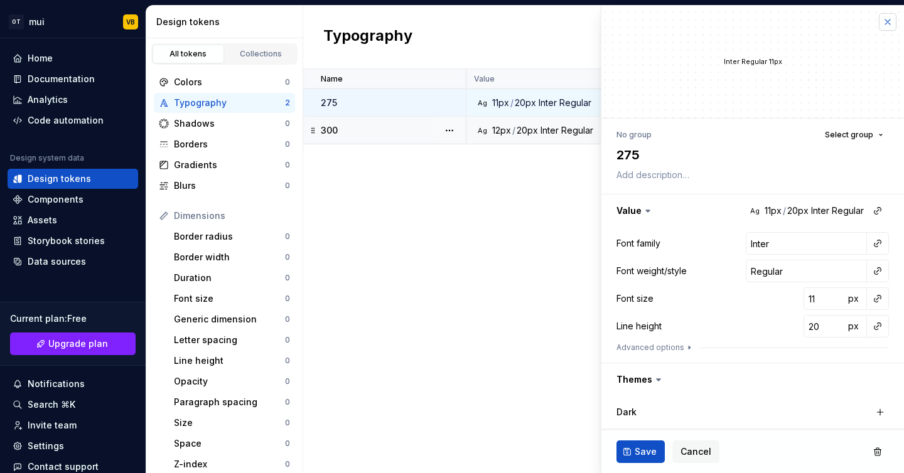
click at [892, 23] on button "button" at bounding box center [888, 22] width 18 height 18
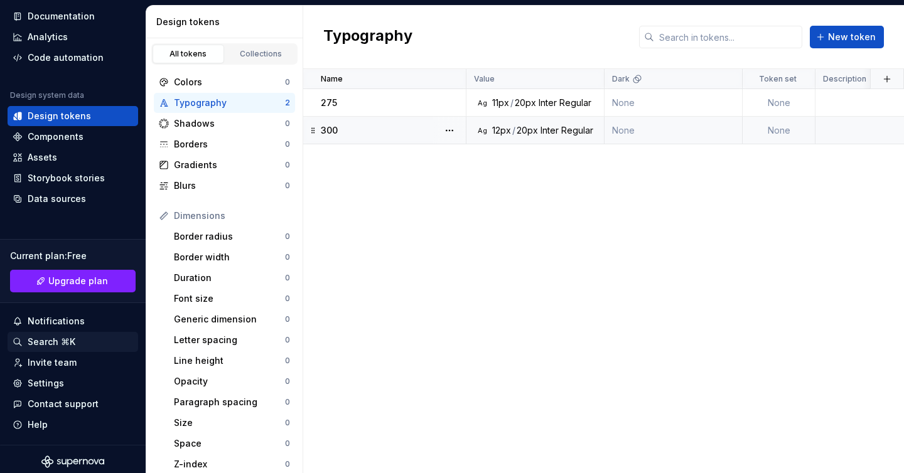
scroll to position [68, 0]
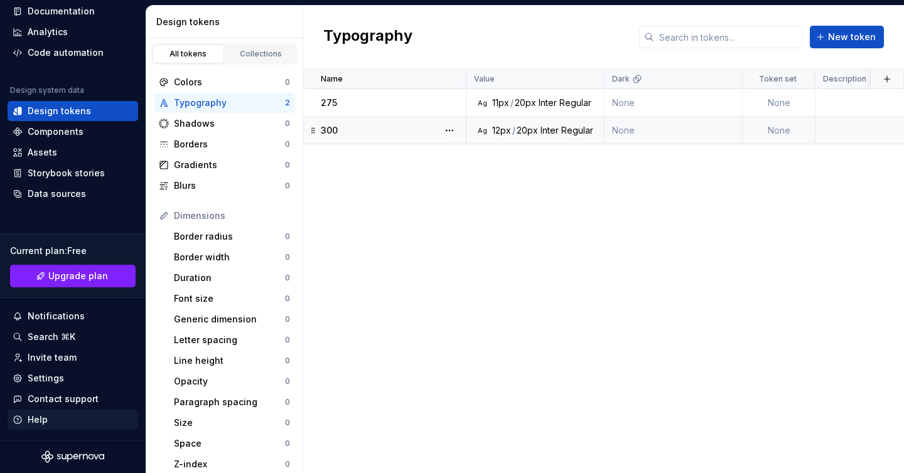
click at [49, 423] on div "Help" at bounding box center [73, 420] width 120 height 13
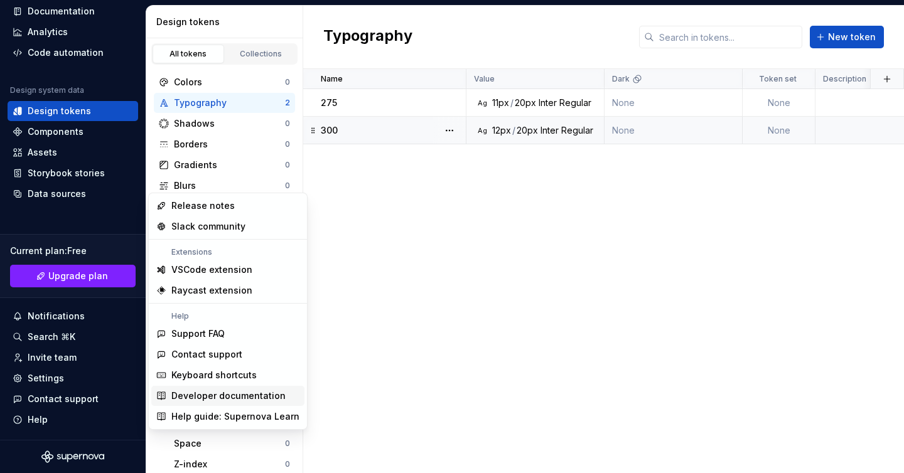
click at [226, 398] on div "Developer documentation" at bounding box center [228, 396] width 114 height 13
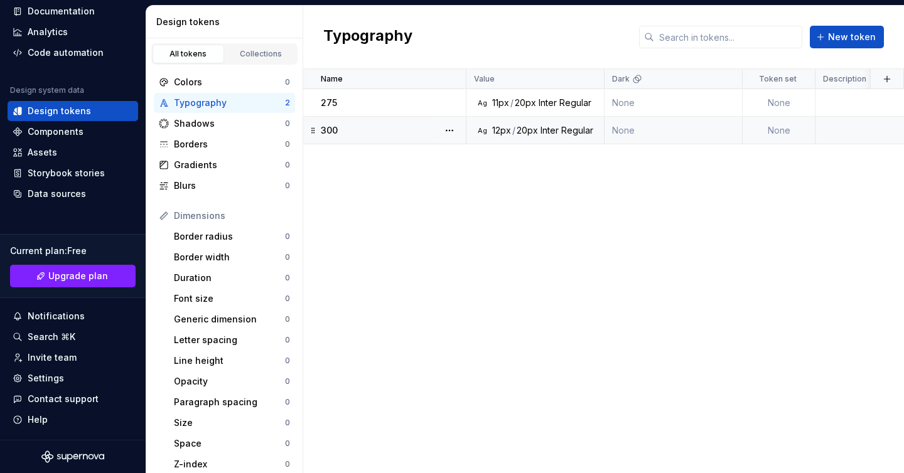
scroll to position [0, 0]
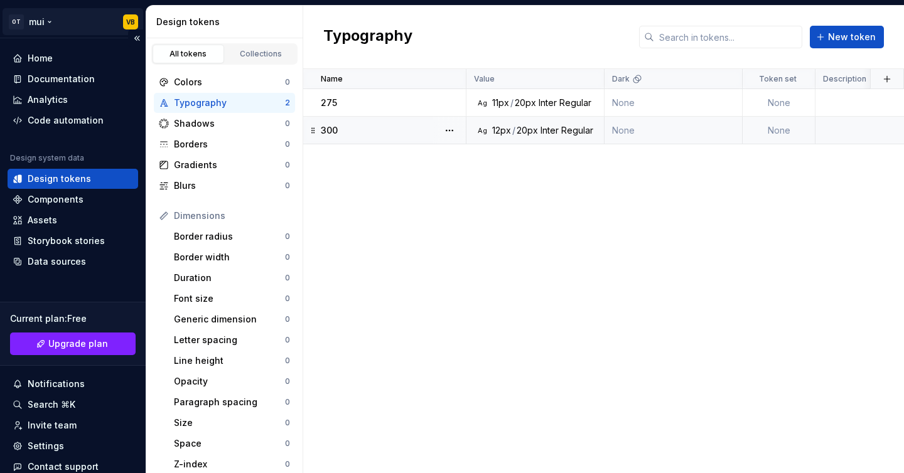
click at [46, 25] on html "OT mui VB Home Documentation Analytics Code automation Design system data Desig…" at bounding box center [452, 236] width 904 height 473
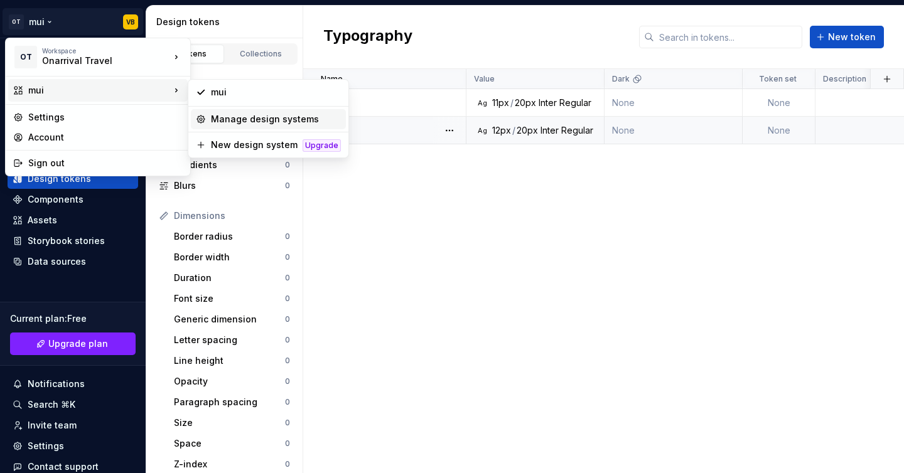
click at [247, 119] on div "Manage design systems" at bounding box center [276, 119] width 130 height 13
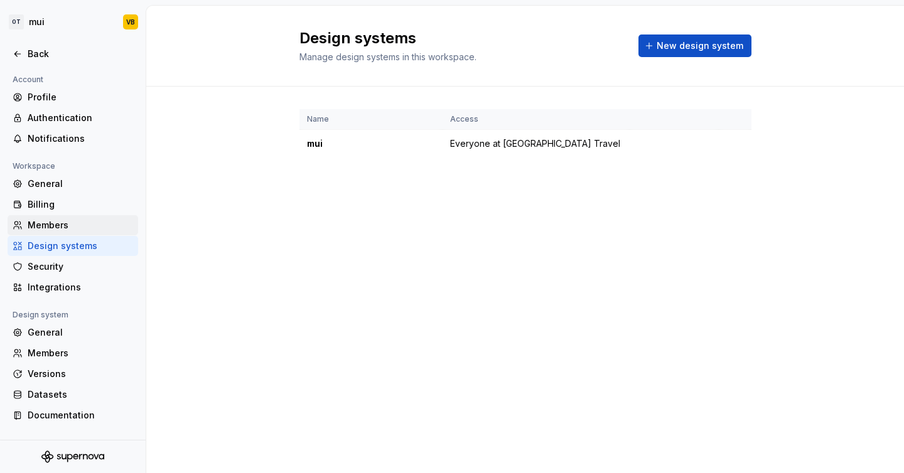
click at [57, 224] on div "Members" at bounding box center [80, 225] width 105 height 13
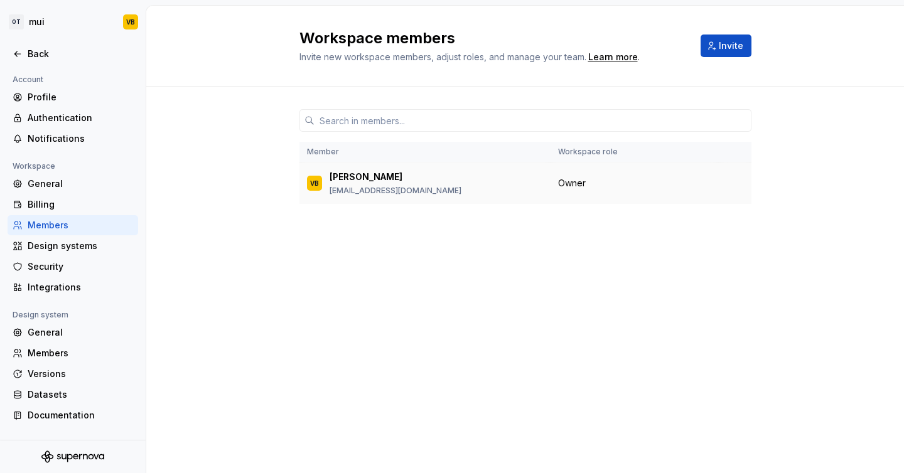
click at [560, 179] on span "Owner" at bounding box center [572, 183] width 28 height 13
click at [40, 333] on div "General" at bounding box center [80, 332] width 105 height 13
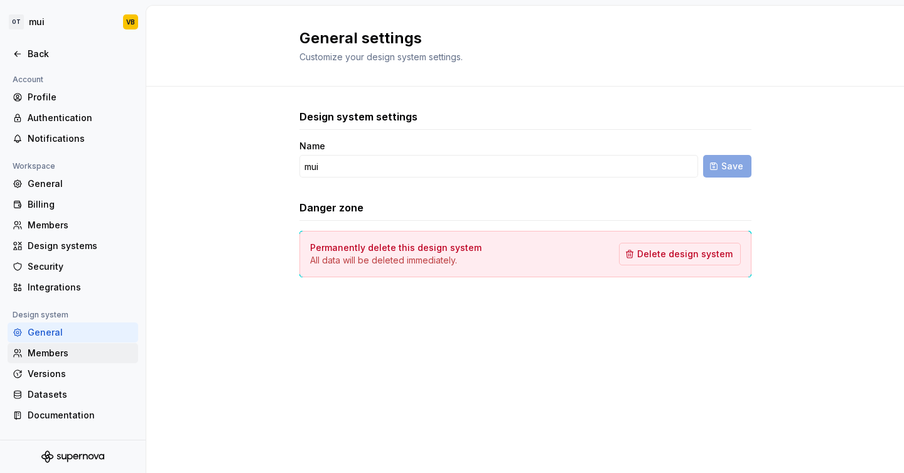
click at [41, 352] on div "Members" at bounding box center [80, 353] width 105 height 13
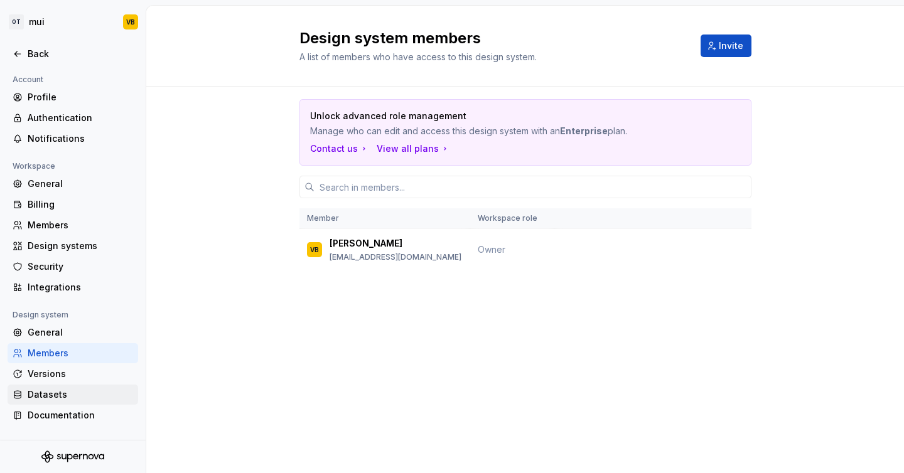
click at [44, 397] on div "Datasets" at bounding box center [80, 394] width 105 height 13
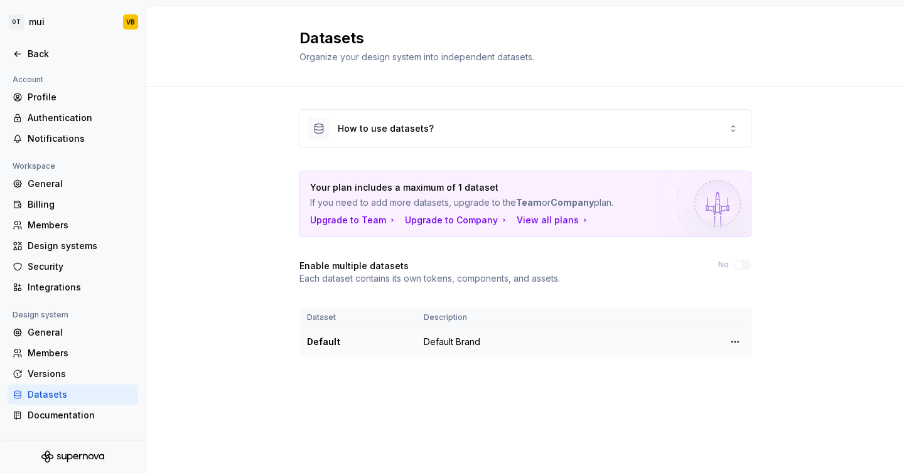
click at [468, 345] on td "Default Brand" at bounding box center [567, 342] width 302 height 28
click at [525, 223] on div "View all plans" at bounding box center [552, 220] width 73 height 13
click at [51, 241] on div "Design systems" at bounding box center [80, 246] width 105 height 13
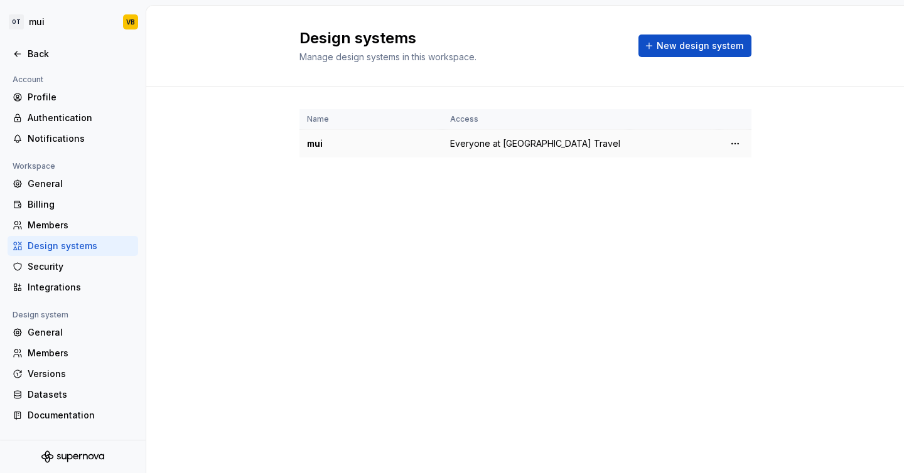
click at [316, 142] on div "mui" at bounding box center [371, 143] width 128 height 13
click at [732, 142] on html "OT mui VB Back Account Profile Authentication Notifications Workspace General B…" at bounding box center [452, 236] width 904 height 473
click at [37, 53] on html "OT mui VB Back Account Profile Authentication Notifications Workspace General B…" at bounding box center [452, 236] width 904 height 473
click at [37, 53] on div "Back" at bounding box center [80, 54] width 105 height 13
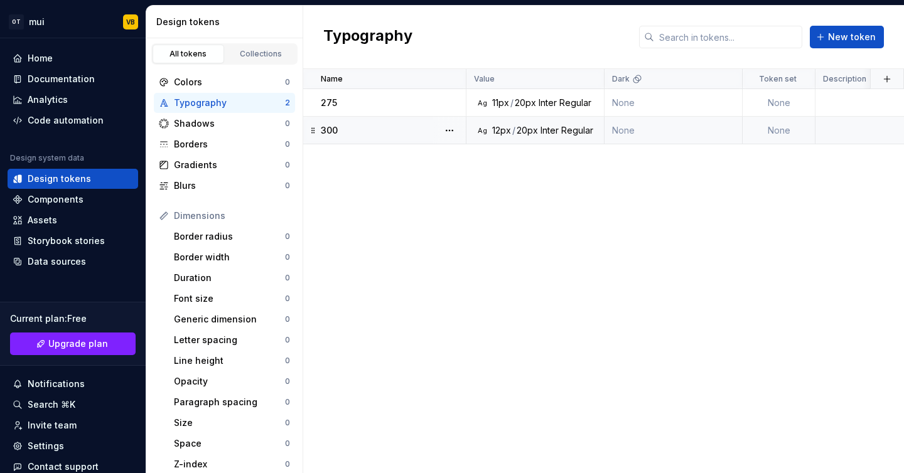
click at [500, 129] on div "12px" at bounding box center [501, 130] width 19 height 13
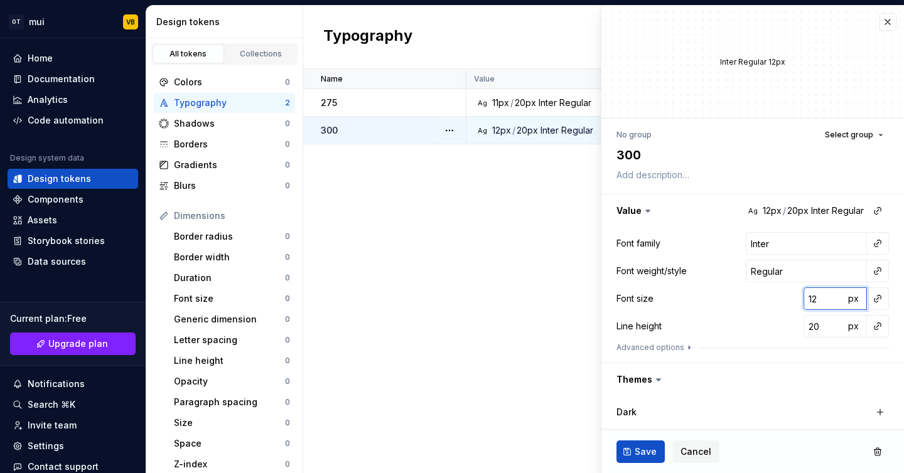
type textarea "*"
type input "2"
type textarea "*"
type input "28"
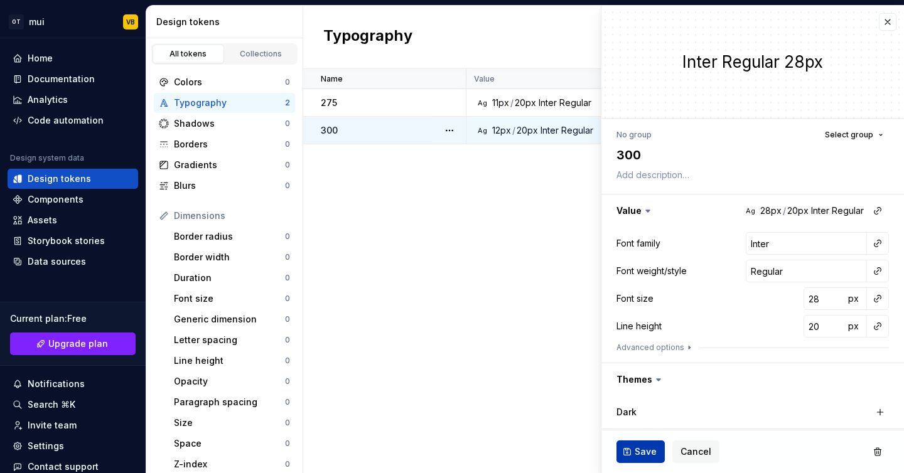
click at [643, 446] on span "Save" at bounding box center [645, 452] width 22 height 13
type textarea "*"
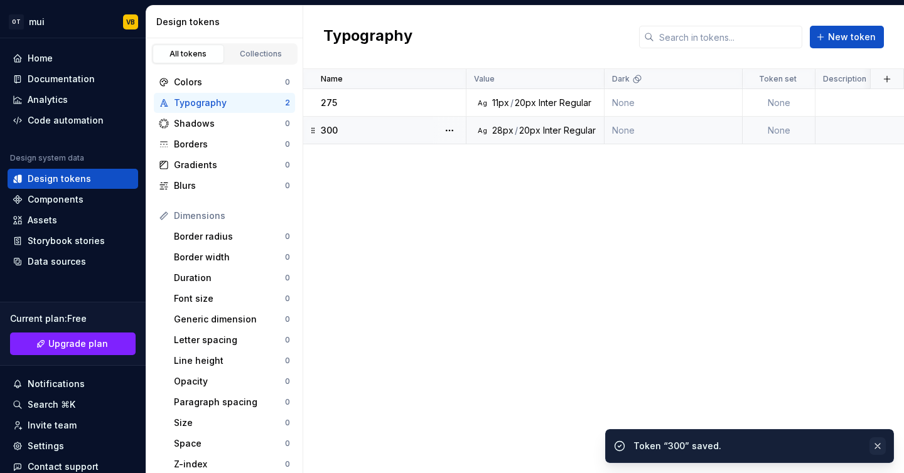
click at [879, 446] on button "button" at bounding box center [877, 446] width 16 height 18
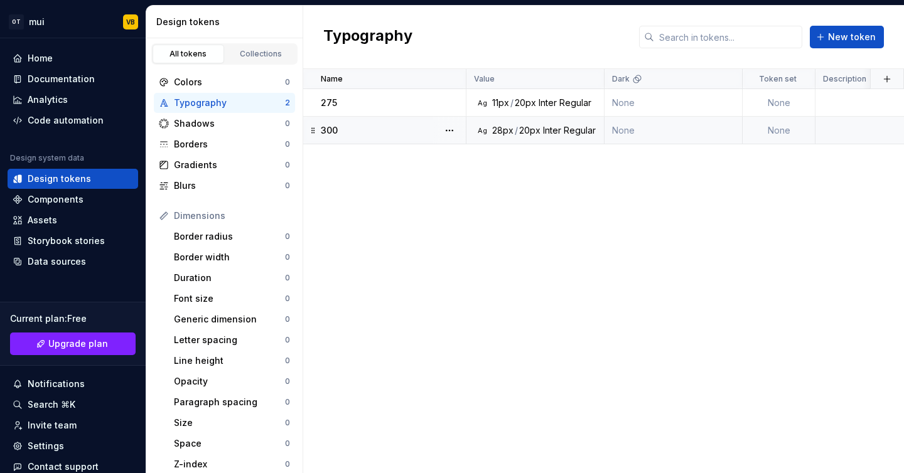
click at [520, 356] on div "Name Value Dark Token set Description Last updated 275 Ag 11px / 20px Inter Reg…" at bounding box center [603, 271] width 601 height 404
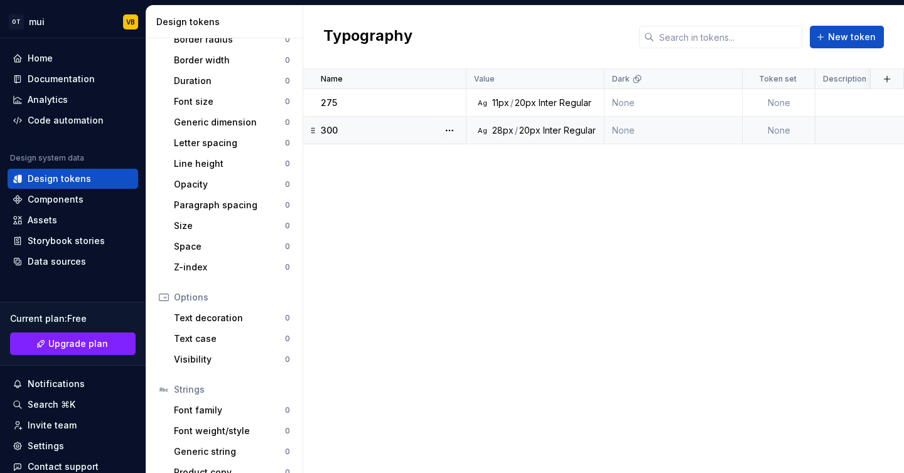
scroll to position [214, 0]
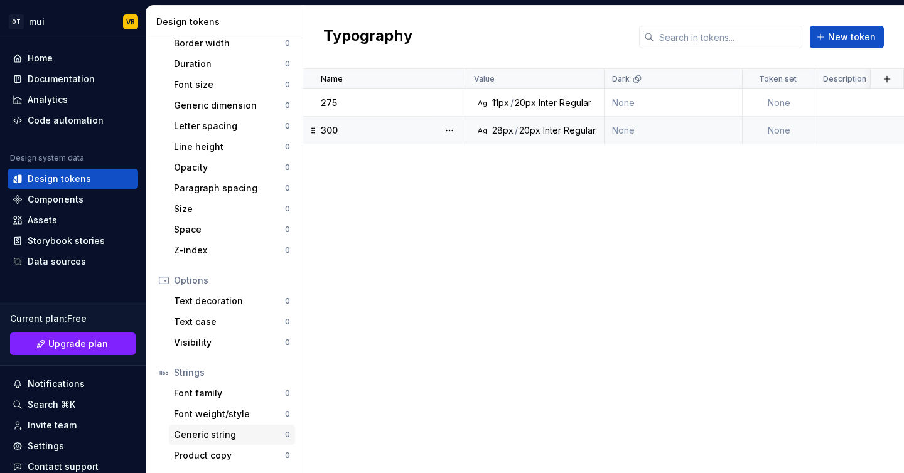
click at [214, 434] on div "Generic string" at bounding box center [229, 435] width 111 height 13
